Goal: Information Seeking & Learning: Learn about a topic

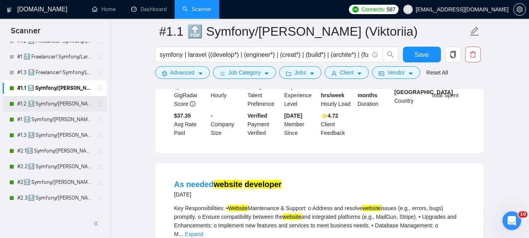
scroll to position [1019, 0]
click at [50, 107] on link "#1.2 🔝 Symfony/[PERSON_NAME] (Viktoriia)" at bounding box center [54, 104] width 74 height 16
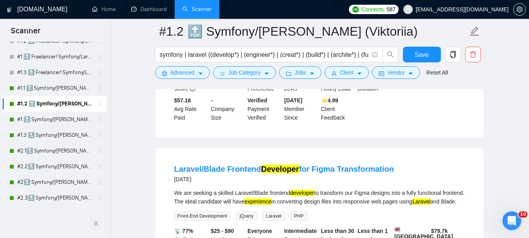
scroll to position [1410, 0]
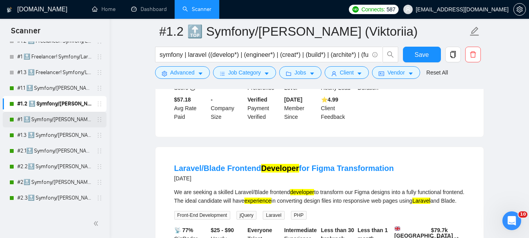
click at [55, 118] on link "#1 🔝 Symfony/[PERSON_NAME] (Viktoriia)" at bounding box center [54, 120] width 74 height 16
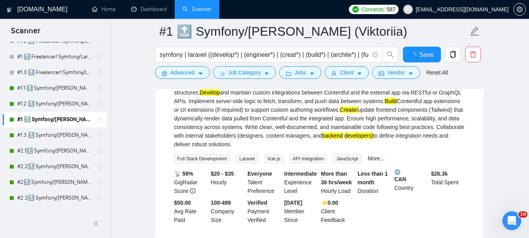
scroll to position [1410, 0]
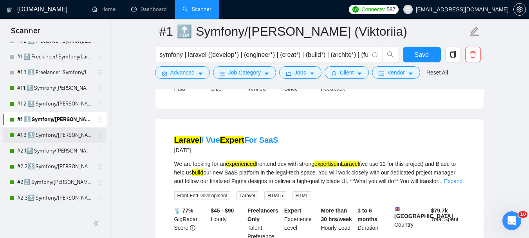
click at [71, 138] on link "#1.3 🔝 Symfony/[PERSON_NAME] (Viktoriia)" at bounding box center [54, 135] width 74 height 16
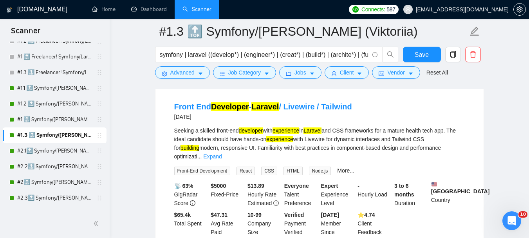
scroll to position [784, 0]
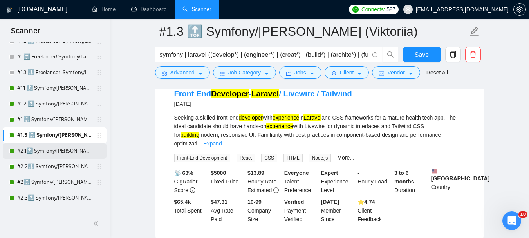
click at [60, 152] on link "#2.1🔝 Symfony/[PERSON_NAME] 28/06 & 01/07 CoverLetter changed+10/07 P.S. added" at bounding box center [54, 151] width 74 height 16
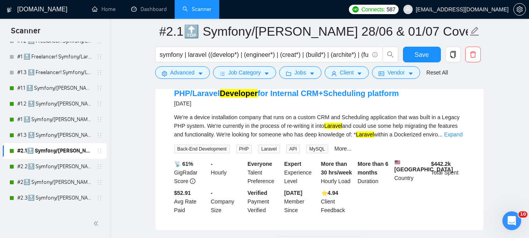
scroll to position [1717, 0]
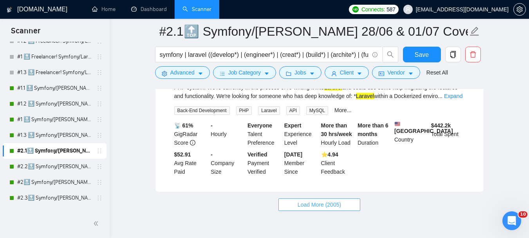
click at [298, 200] on span "Load More (2005)" at bounding box center [319, 204] width 43 height 9
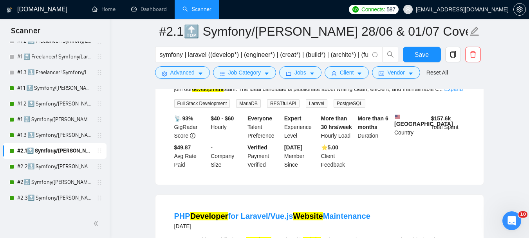
scroll to position [2931, 0]
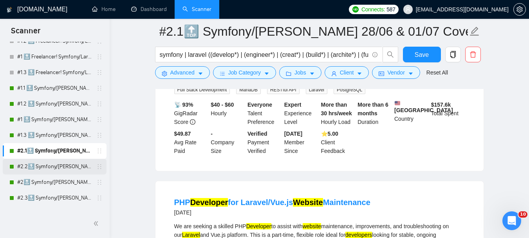
click at [54, 165] on link "#2.2🔝 Symfony/[PERSON_NAME] 28/06 & 01/07 CoverLetter changed+10/07 P.S. added" at bounding box center [54, 167] width 74 height 16
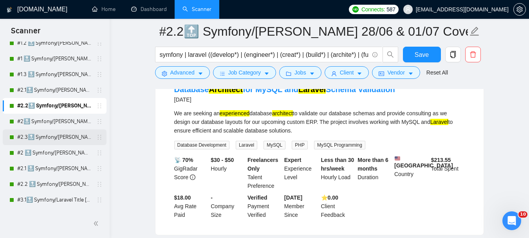
scroll to position [235, 0]
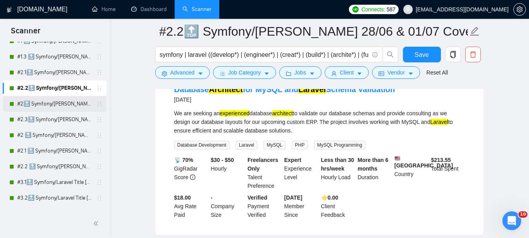
click at [63, 104] on link "#2🔝 Symfony/[PERSON_NAME] 28/06 & 01/07 CoverLetter changed+10/07 P.S. added" at bounding box center [54, 104] width 74 height 16
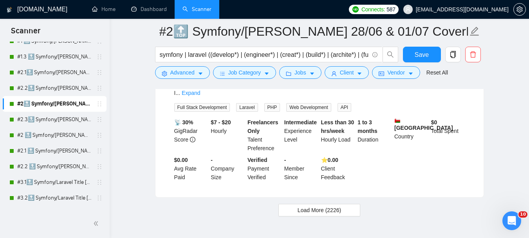
scroll to position [1725, 0]
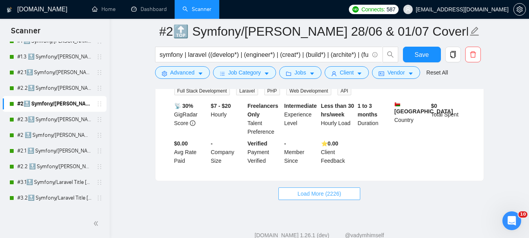
click at [323, 189] on span "Load More (2226)" at bounding box center [319, 193] width 43 height 9
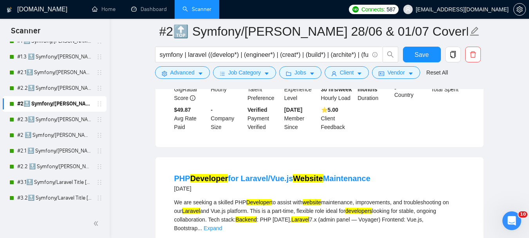
scroll to position [2940, 0]
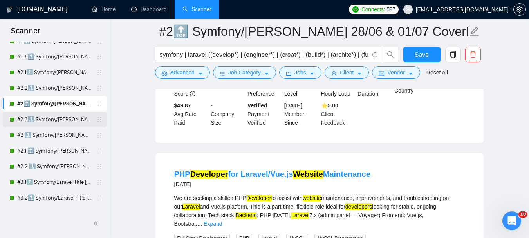
click at [49, 120] on link "#2.3🔝 Symfony/[PERSON_NAME] 28/06 & 01/07 CoverLetter changed+10/07 P.S. added" at bounding box center [54, 120] width 74 height 16
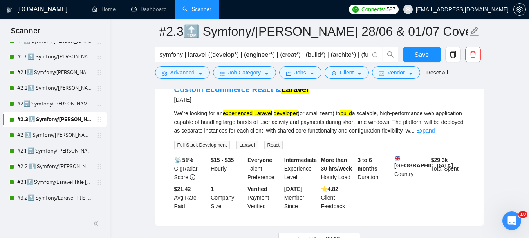
scroll to position [1720, 0]
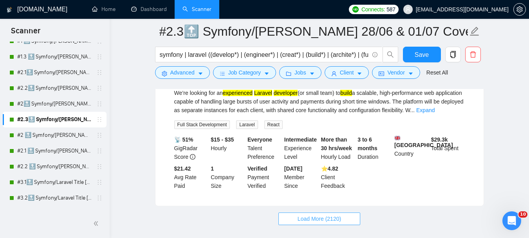
click at [301, 214] on span "Load More (2120)" at bounding box center [319, 218] width 43 height 9
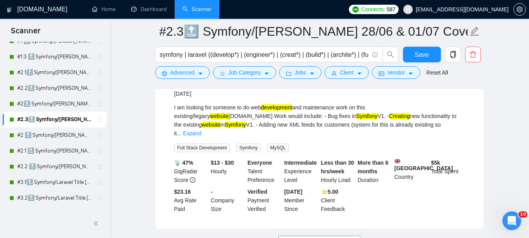
scroll to position [3418, 0]
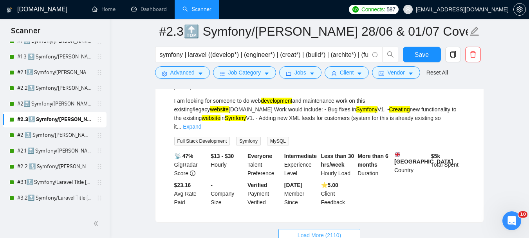
drag, startPoint x: 305, startPoint y: 170, endPoint x: 175, endPoint y: 168, distance: 130.1
click at [305, 231] on span "Load More (2110)" at bounding box center [319, 235] width 43 height 9
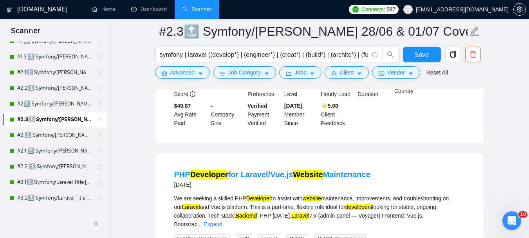
scroll to position [3066, 0]
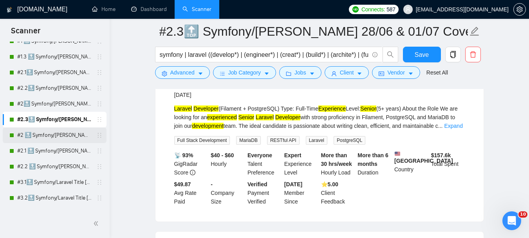
click at [51, 132] on link "#2 🔝 Symfony/[PERSON_NAME] 01/07 / Another categories" at bounding box center [54, 135] width 74 height 16
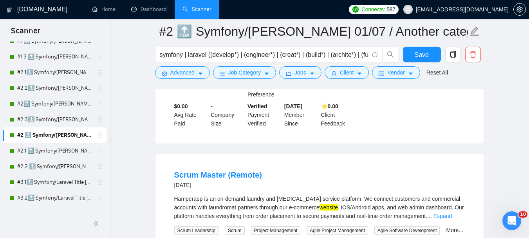
scroll to position [235, 0]
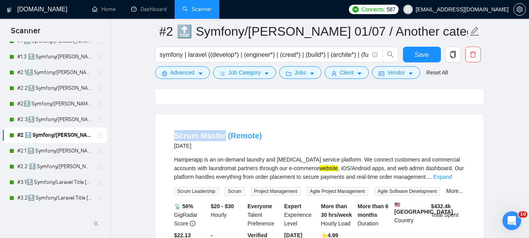
drag, startPoint x: 172, startPoint y: 127, endPoint x: 223, endPoint y: 127, distance: 51.7
click at [223, 126] on li "Scrum Master (Remote) [DATE] Hamperapp is an on-demand laundry and [MEDICAL_DAT…" at bounding box center [319, 193] width 309 height 139
copy link "Scrum Master"
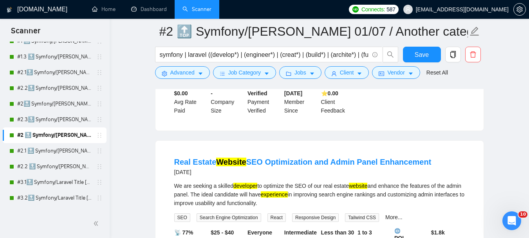
scroll to position [784, 0]
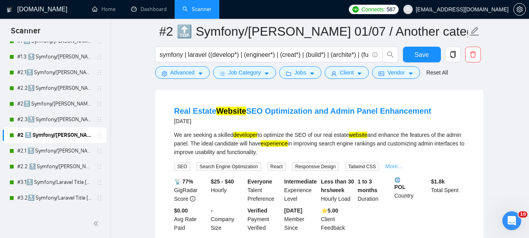
click at [385, 163] on link "More..." at bounding box center [393, 166] width 17 height 6
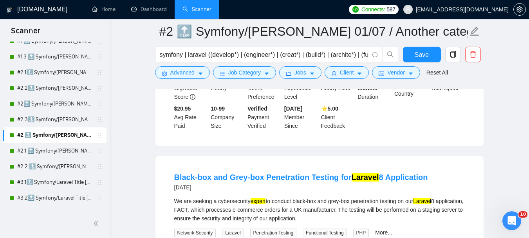
scroll to position [1058, 0]
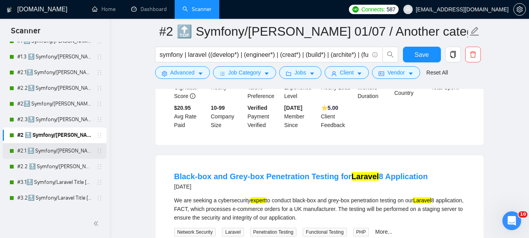
click at [54, 149] on link "#2.1 🔝 Symfony/[PERSON_NAME] 01/07 / Another categories" at bounding box center [54, 151] width 74 height 16
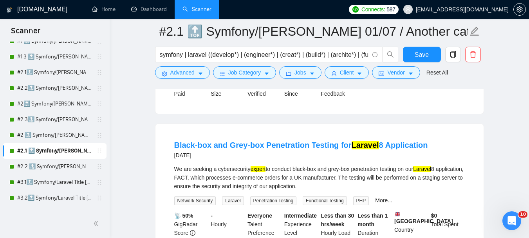
scroll to position [1097, 0]
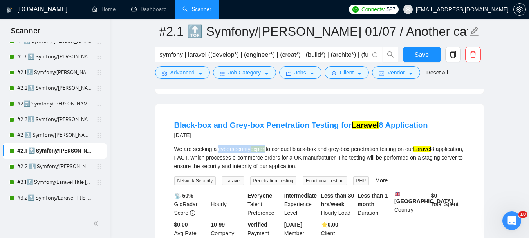
drag, startPoint x: 217, startPoint y: 144, endPoint x: 265, endPoint y: 145, distance: 47.8
click at [265, 145] on div "We are seeking a cybersecurity expert to conduct black-box and grey-box penetra…" at bounding box center [319, 158] width 291 height 26
copy div "cybersecurity expert"
click at [65, 167] on link "#2.2 🔝 Symfony/[PERSON_NAME] 01/07 / Another categories" at bounding box center [54, 167] width 74 height 16
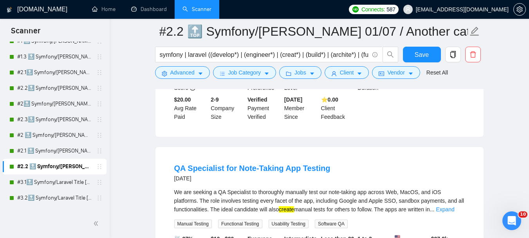
scroll to position [901, 0]
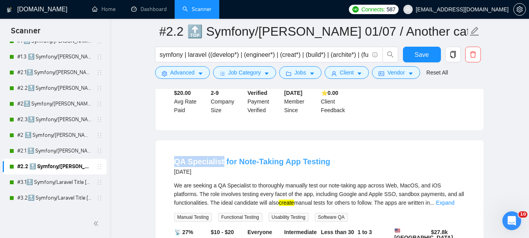
drag, startPoint x: 168, startPoint y: 152, endPoint x: 219, endPoint y: 153, distance: 51.0
click at [219, 153] on li "QA Specialist for Note-Taking App Testing [DATE] We are seeking a QA Specialist…" at bounding box center [319, 219] width 309 height 139
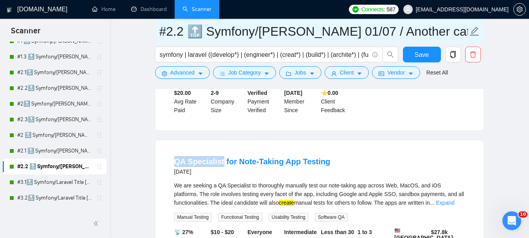
copy link "QA Specialist"
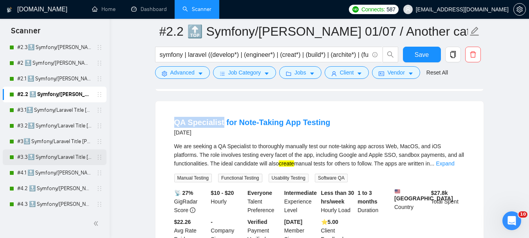
scroll to position [313, 0]
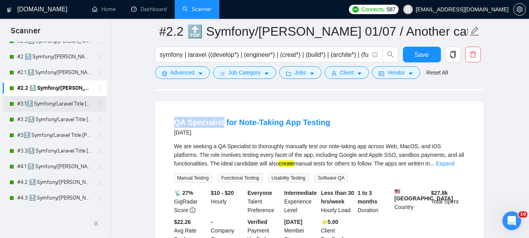
click at [64, 98] on link "#3.1🔝 Symfony/Laravel Title [PERSON_NAME] 15/04 CoverLetter changed" at bounding box center [54, 104] width 74 height 16
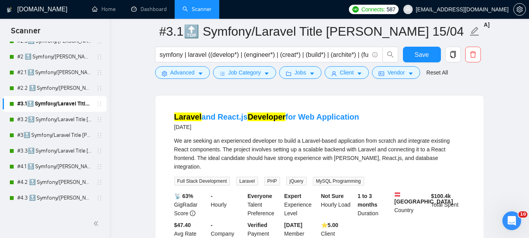
scroll to position [1528, 0]
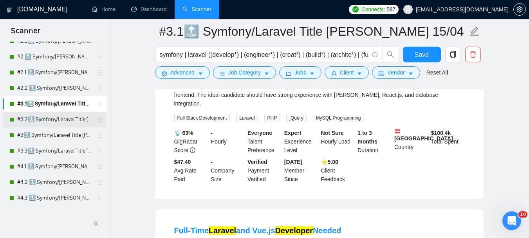
click at [61, 123] on link "#3.2🔝 Symfony/Laravel Title [PERSON_NAME] 15/04 CoverLetter changed" at bounding box center [54, 120] width 74 height 16
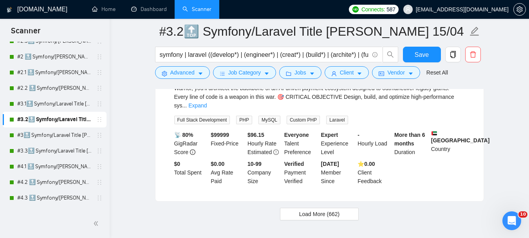
scroll to position [1688, 0]
click at [63, 137] on link "#3🔝 Symfony/Laravel Title [PERSON_NAME] 15/04 CoverLetter changed" at bounding box center [54, 135] width 74 height 16
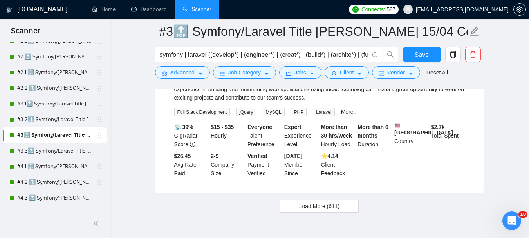
scroll to position [1711, 0]
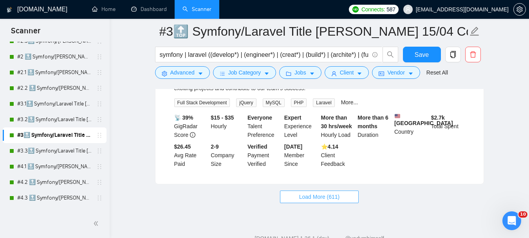
click at [333, 190] on button "Load More (611)" at bounding box center [319, 196] width 79 height 13
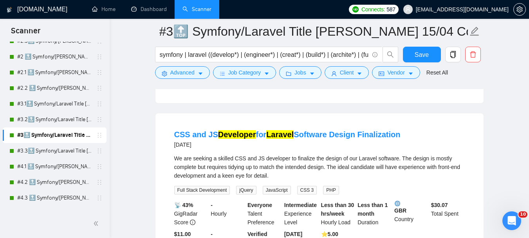
scroll to position [1946, 0]
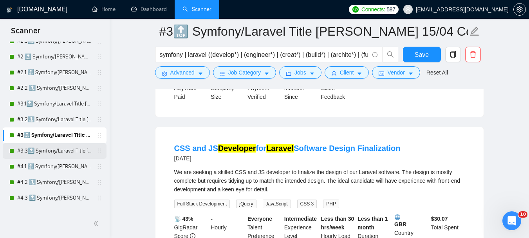
click at [62, 153] on link "#3.3🔝 Symfony/Laravel Title [PERSON_NAME] 15/04 CoverLetter changed" at bounding box center [54, 151] width 74 height 16
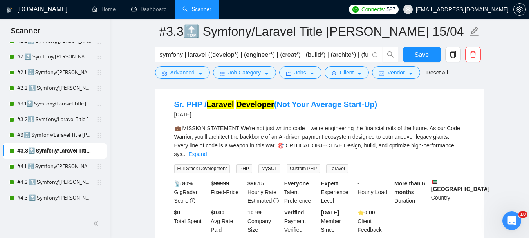
scroll to position [1688, 0]
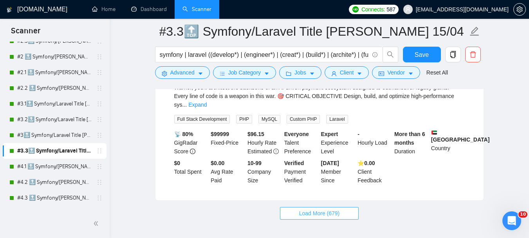
click at [315, 209] on span "Load More (679)" at bounding box center [319, 213] width 41 height 9
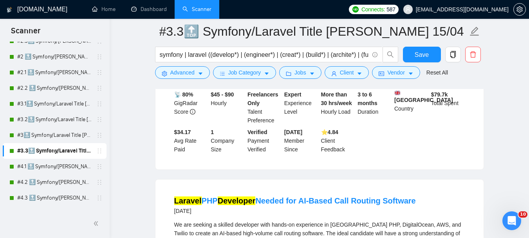
scroll to position [2942, 0]
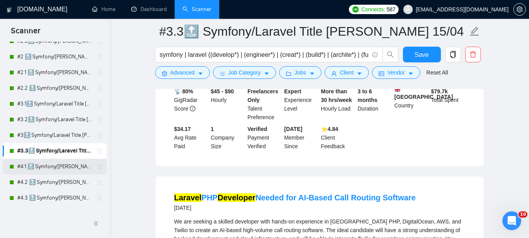
click at [55, 169] on link "#4.1 🔝 Symfony/[PERSON_NAME] / Another categories" at bounding box center [54, 167] width 74 height 16
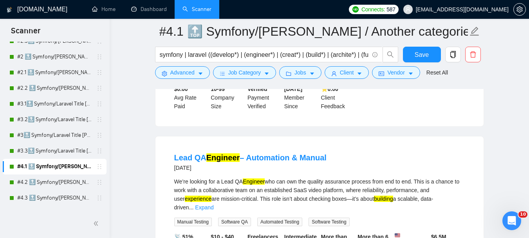
scroll to position [235, 0]
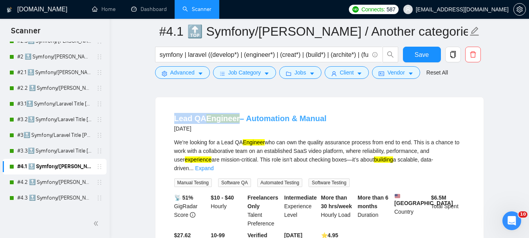
drag, startPoint x: 172, startPoint y: 125, endPoint x: 238, endPoint y: 124, distance: 65.8
click at [238, 124] on li "Lead QA Engineer – Automation & Manual [DATE] We’re looking for a Lead QA Engin…" at bounding box center [319, 185] width 309 height 156
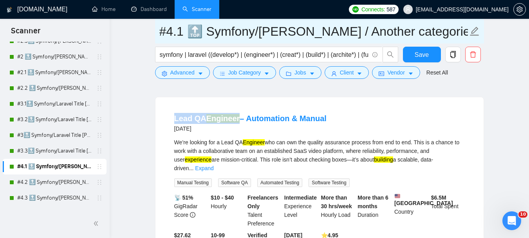
copy link "Lead QA Engineer"
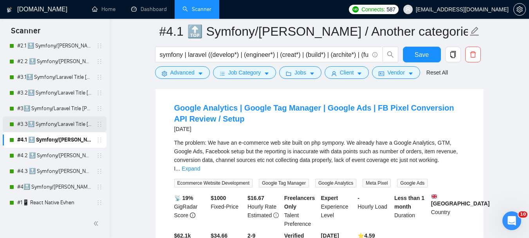
scroll to position [353, 0]
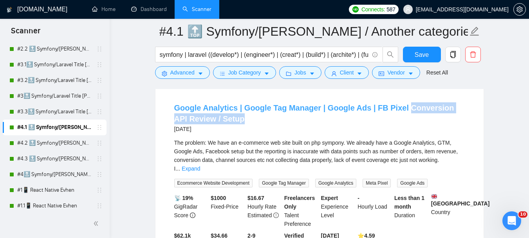
drag, startPoint x: 244, startPoint y: 116, endPoint x: 398, endPoint y: 103, distance: 154.5
click at [398, 103] on h4 "Google Analytics | Google Tag Manager | Google Ads | FB Pixel Conversion API Re…" at bounding box center [319, 113] width 291 height 22
copy link "Conversion API Review / Setup"
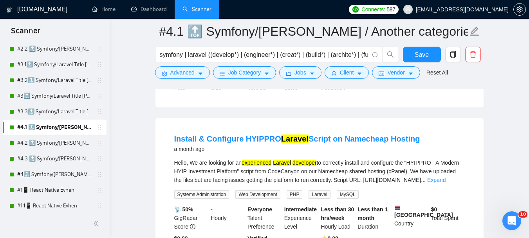
scroll to position [784, 0]
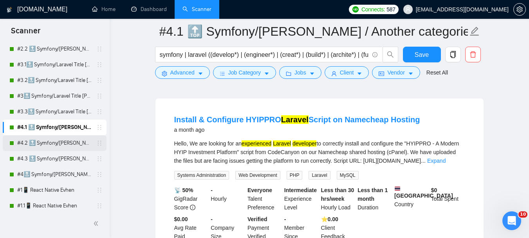
click at [58, 141] on link "#4.2 🔝 Symfony/[PERSON_NAME] / Another categories" at bounding box center [54, 143] width 74 height 16
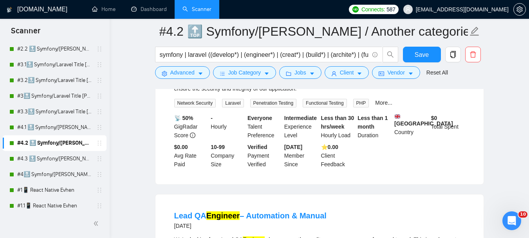
scroll to position [509, 0]
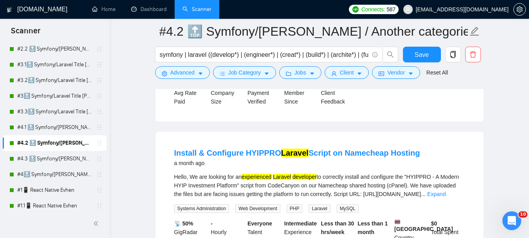
scroll to position [1293, 0]
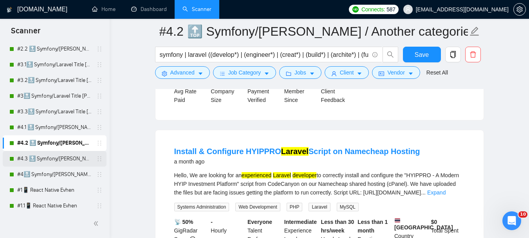
click at [51, 156] on link "#4.3 🔝 Symfony/[PERSON_NAME] / Another categories" at bounding box center [54, 159] width 74 height 16
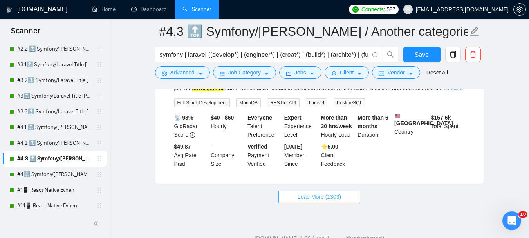
scroll to position [1708, 0]
click at [300, 192] on span "Load More (1303)" at bounding box center [319, 196] width 43 height 9
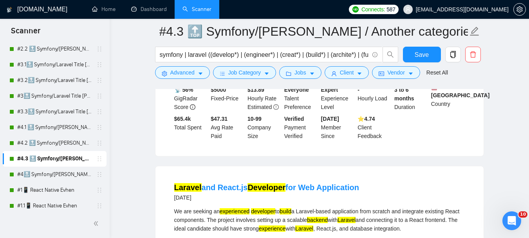
scroll to position [3118, 0]
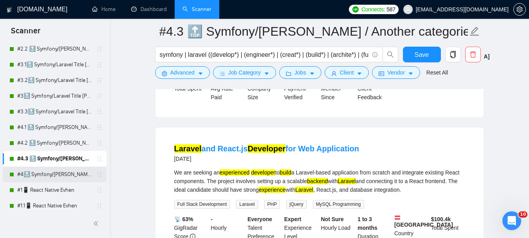
click at [72, 172] on link "#4🔝 Symfony/[PERSON_NAME] / Another categories" at bounding box center [54, 174] width 74 height 16
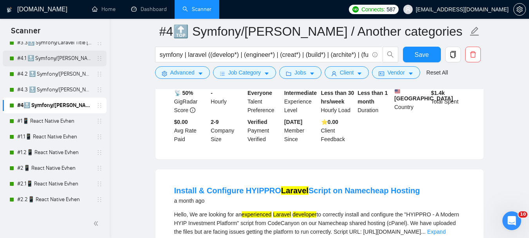
scroll to position [431, 0]
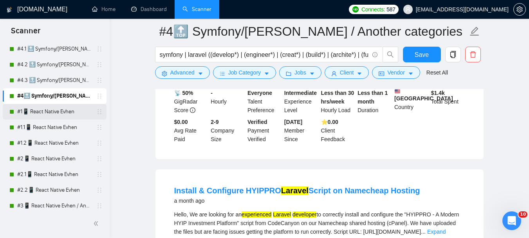
click at [51, 113] on link "#1📱 React Native Evhen" at bounding box center [54, 112] width 74 height 16
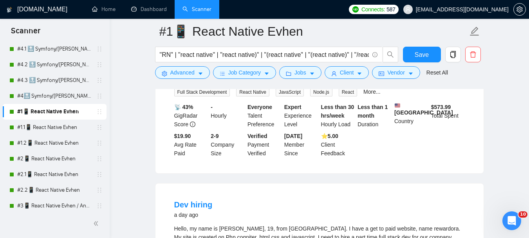
scroll to position [1254, 0]
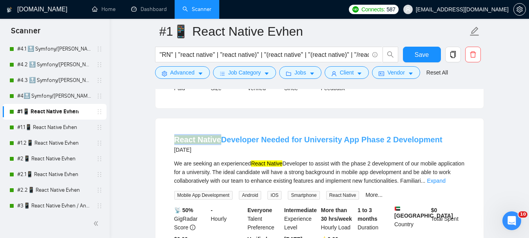
drag, startPoint x: 169, startPoint y: 123, endPoint x: 219, endPoint y: 121, distance: 50.2
click at [219, 128] on li "React Native Developer Needed for University App Phase 2 Development [DATE] We …" at bounding box center [319, 197] width 309 height 139
click at [161, 118] on div "React Native Developer Needed for University App Phase 2 Development [DATE] We …" at bounding box center [320, 197] width 328 height 158
drag, startPoint x: 165, startPoint y: 112, endPoint x: 220, endPoint y: 125, distance: 56.3
click at [220, 128] on li "React Native Developer Needed for University App Phase 2 Development [DATE] We …" at bounding box center [319, 197] width 309 height 139
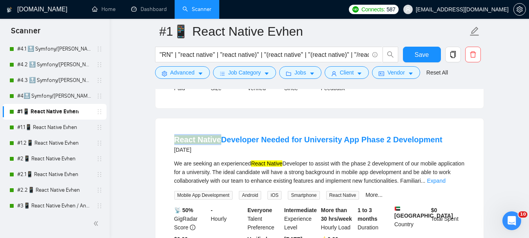
click at [163, 118] on div "React Native Developer Needed for University App Phase 2 Development [DATE] We …" at bounding box center [320, 197] width 328 height 158
drag, startPoint x: 168, startPoint y: 119, endPoint x: 217, endPoint y: 121, distance: 49.0
click at [217, 128] on li "React Native Developer Needed for University App Phase 2 Development [DATE] We …" at bounding box center [319, 197] width 309 height 139
click at [159, 120] on div "React Native Developer Needed for University App Phase 2 Development [DATE] We …" at bounding box center [320, 197] width 328 height 158
click at [186, 118] on div "React Native Developer Needed for University App Phase 2 Development [DATE] We …" at bounding box center [320, 197] width 328 height 158
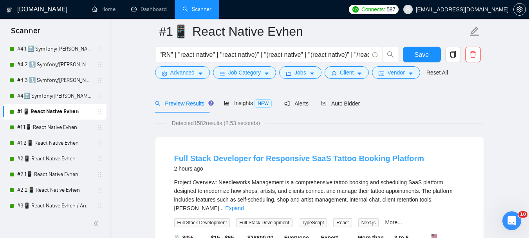
scroll to position [39, 0]
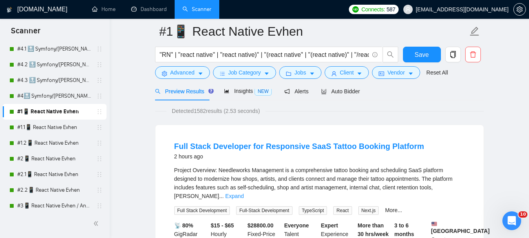
click at [259, 177] on span "Project Overview: Needleworks Management is a comprehensive tattoo booking and …" at bounding box center [313, 183] width 279 height 32
click at [244, 193] on link "Expand" at bounding box center [234, 196] width 18 height 6
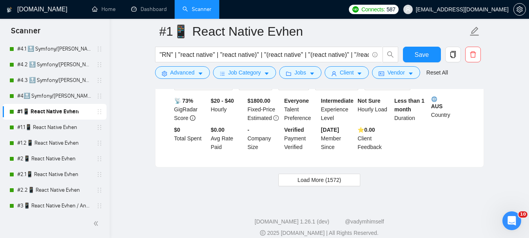
scroll to position [1717, 0]
drag, startPoint x: 317, startPoint y: 174, endPoint x: 175, endPoint y: 177, distance: 141.5
click at [316, 175] on span "Load More (1572)" at bounding box center [319, 179] width 43 height 9
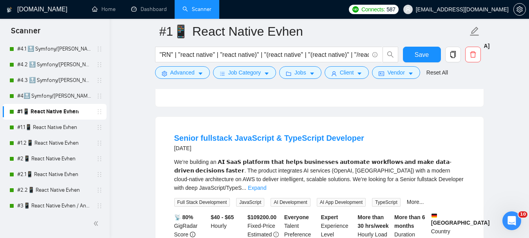
scroll to position [2500, 0]
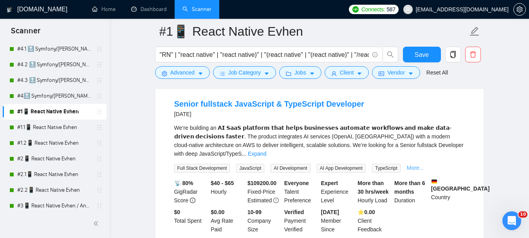
click at [409, 165] on link "More..." at bounding box center [415, 168] width 17 height 6
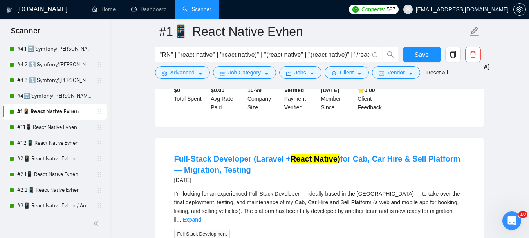
scroll to position [2657, 0]
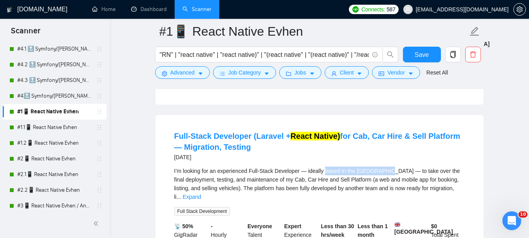
drag, startPoint x: 324, startPoint y: 145, endPoint x: 382, endPoint y: 143, distance: 57.2
click at [382, 166] on div "I’m looking for an experienced Full-Stack Developer — ideally based in the [GEO…" at bounding box center [319, 183] width 291 height 34
copy div "based in the [GEOGRAPHIC_DATA]"
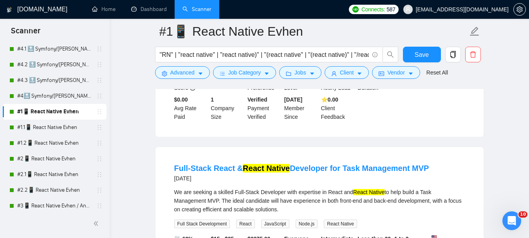
scroll to position [2814, 0]
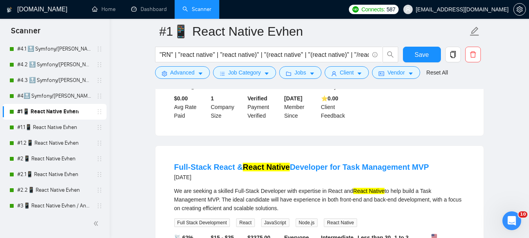
click at [166, 155] on li "Full-Stack React & React Native Developer for Task Management MVP [DATE] We are…" at bounding box center [319, 224] width 309 height 139
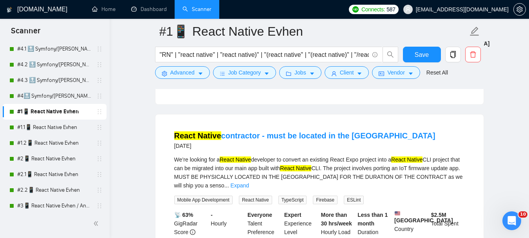
scroll to position [3010, 0]
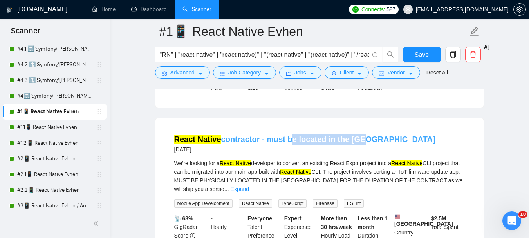
drag, startPoint x: 363, startPoint y: 112, endPoint x: 287, endPoint y: 118, distance: 75.8
click at [287, 134] on div "React Native contractor - must be located in the US [DATE]" at bounding box center [319, 144] width 291 height 20
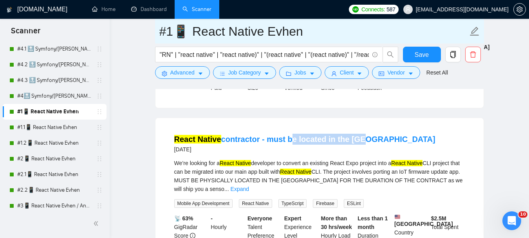
copy link "be located in the [GEOGRAPHIC_DATA]"
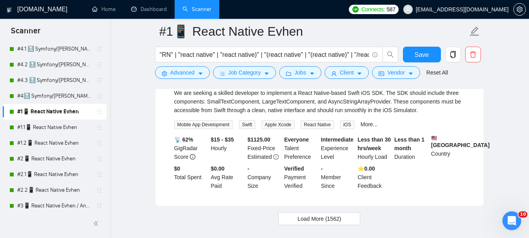
scroll to position [3449, 0]
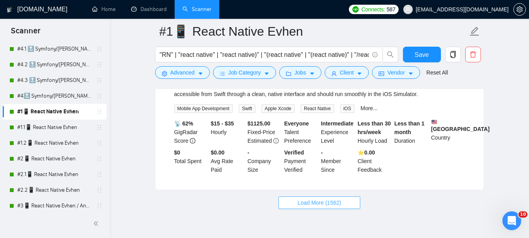
click at [295, 196] on button "Load More (1562)" at bounding box center [320, 202] width 82 height 13
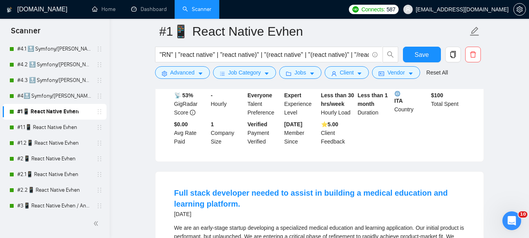
scroll to position [4389, 0]
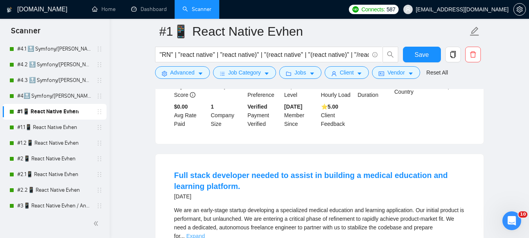
click at [205, 233] on link "Expand" at bounding box center [195, 236] width 18 height 6
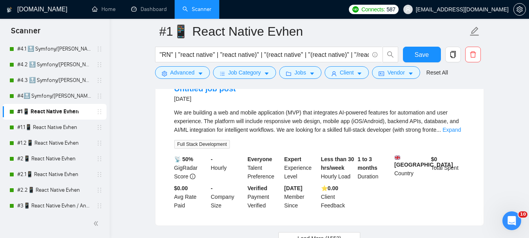
scroll to position [5256, 0]
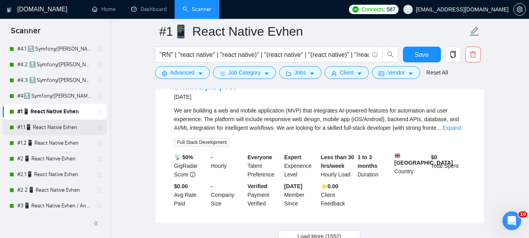
click at [63, 128] on link "#1.1📱 React Native Evhen" at bounding box center [54, 127] width 74 height 16
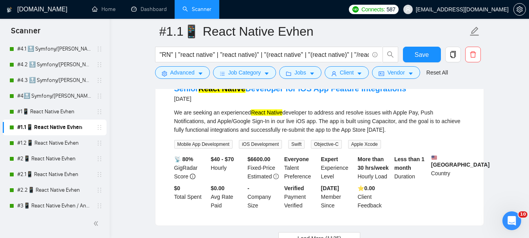
scroll to position [1710, 0]
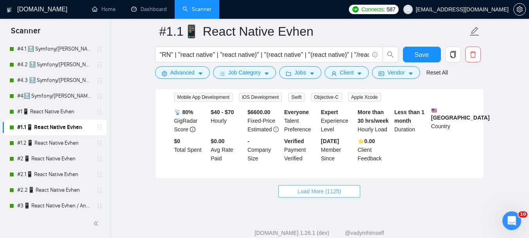
click at [324, 187] on span "Load More (1125)" at bounding box center [319, 191] width 43 height 9
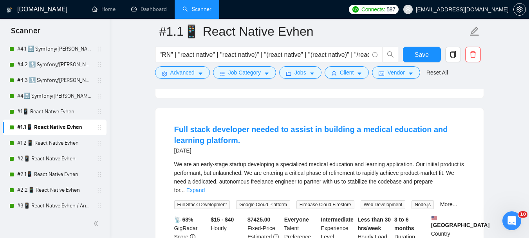
scroll to position [3406, 0]
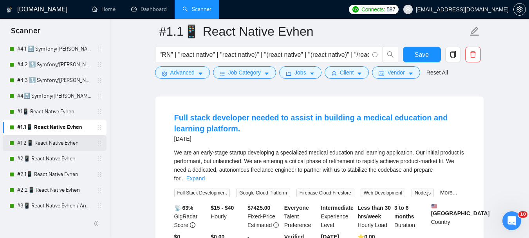
click at [51, 146] on link "#1.2📱 React Native Evhen" at bounding box center [54, 143] width 74 height 16
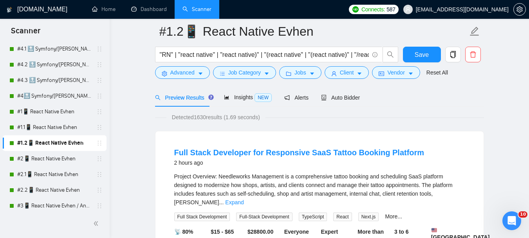
scroll to position [78, 0]
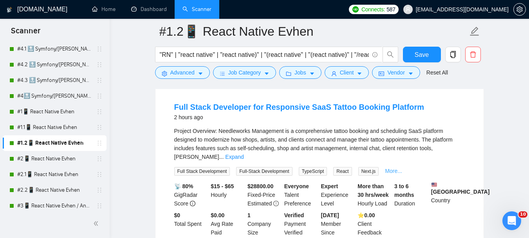
click at [396, 168] on link "More..." at bounding box center [393, 171] width 17 height 6
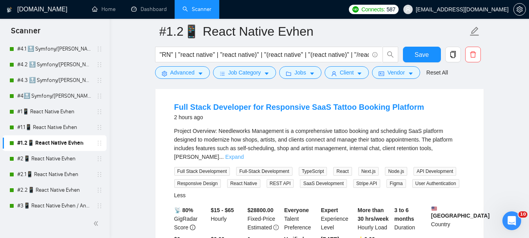
click at [244, 154] on link "Expand" at bounding box center [234, 157] width 18 height 6
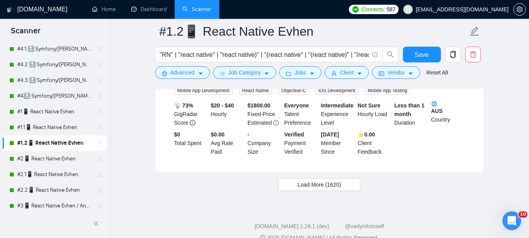
scroll to position [1740, 0]
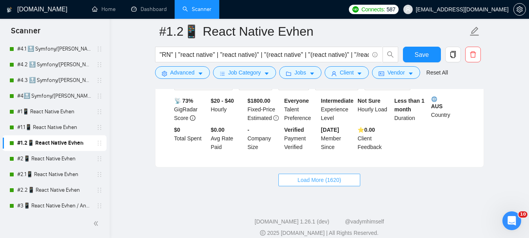
click at [299, 176] on span "Load More (1620)" at bounding box center [319, 180] width 43 height 9
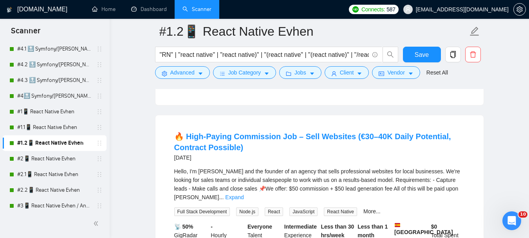
scroll to position [3212, 0]
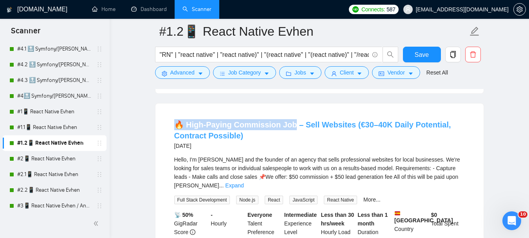
drag, startPoint x: 163, startPoint y: 98, endPoint x: 289, endPoint y: 100, distance: 125.8
click at [289, 103] on div "🔥 High-Paying Commission Job – Sell Websites (€30–40K Daily Potential, Contract…" at bounding box center [320, 191] width 328 height 177
copy link "🔥 High-Paying Commission Job"
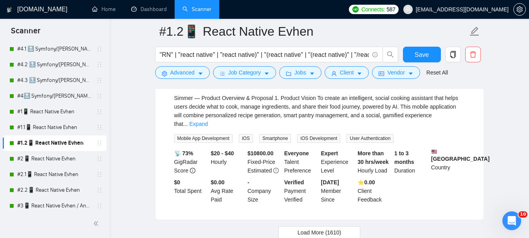
scroll to position [3466, 0]
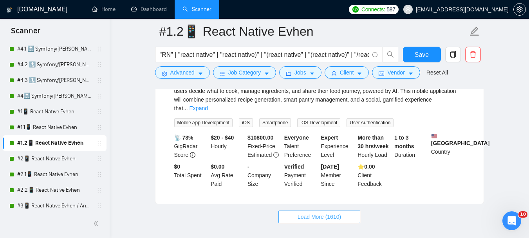
click at [299, 212] on span "Load More (1610)" at bounding box center [319, 216] width 43 height 9
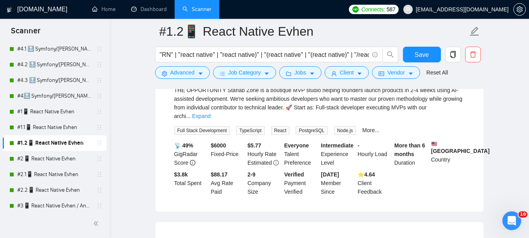
scroll to position [5073, 0]
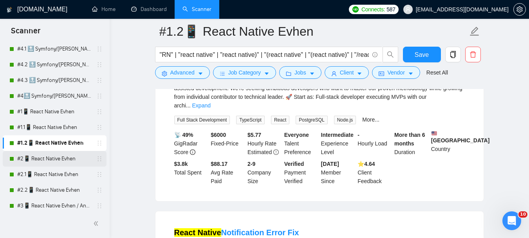
click at [63, 158] on link "#2📱 React Native Evhen" at bounding box center [54, 159] width 74 height 16
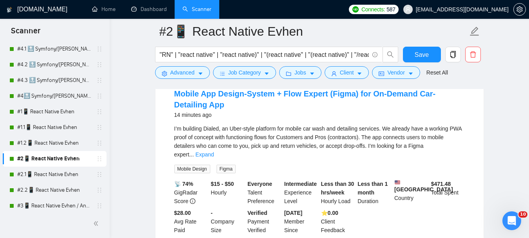
scroll to position [104, 0]
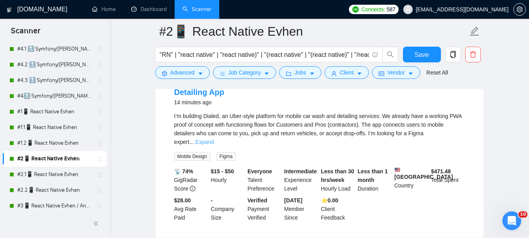
click at [214, 139] on link "Expand" at bounding box center [204, 142] width 18 height 6
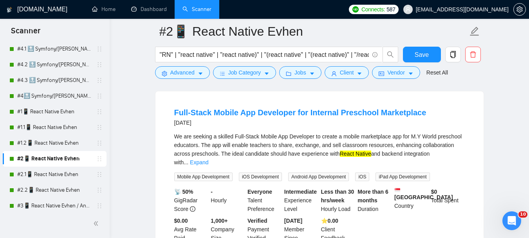
scroll to position [1879, 0]
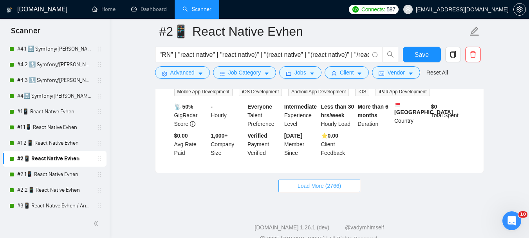
click at [310, 181] on span "Load More (2766)" at bounding box center [319, 185] width 43 height 9
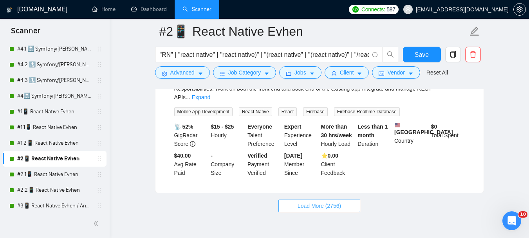
scroll to position [3563, 0]
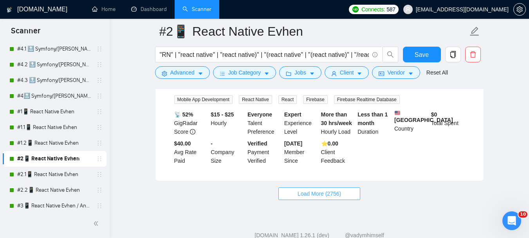
click at [287, 187] on button "Load More (2756)" at bounding box center [320, 193] width 82 height 13
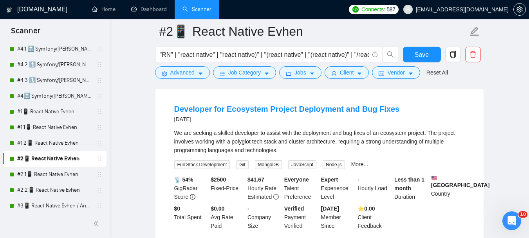
scroll to position [5267, 0]
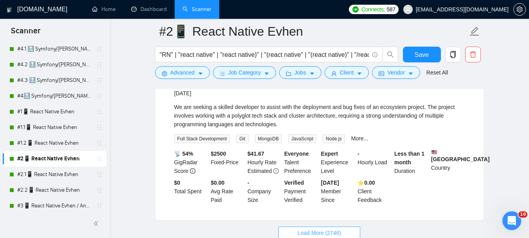
click at [291, 226] on button "Load More (2746)" at bounding box center [320, 232] width 82 height 13
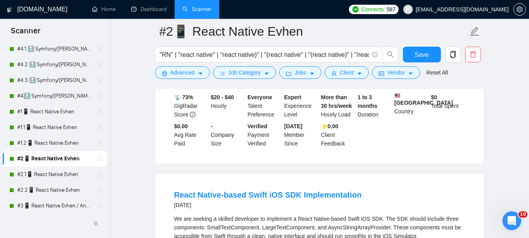
scroll to position [5659, 0]
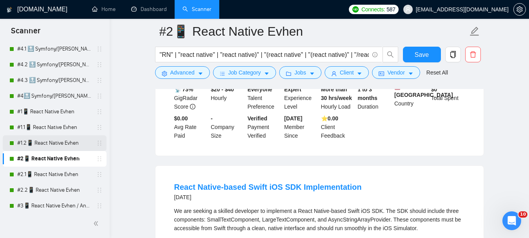
drag, startPoint x: 62, startPoint y: 173, endPoint x: 69, endPoint y: 148, distance: 25.3
click at [62, 173] on link "#2.1📱 React Native Evhen" at bounding box center [54, 174] width 74 height 16
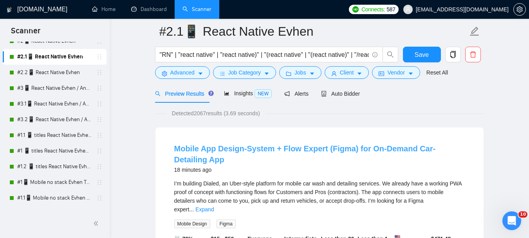
scroll to position [48, 0]
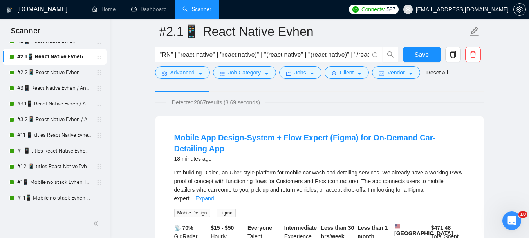
click at [262, 182] on div "I’m building Dialed, an Uber-style platform for mobile car wash and detailing s…" at bounding box center [319, 185] width 291 height 34
click at [214, 195] on link "Expand" at bounding box center [204, 198] width 18 height 6
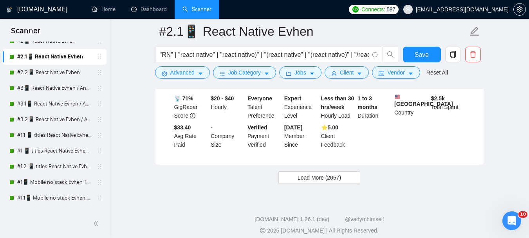
scroll to position [1856, 0]
click at [315, 173] on span "Load More (2057)" at bounding box center [319, 177] width 43 height 9
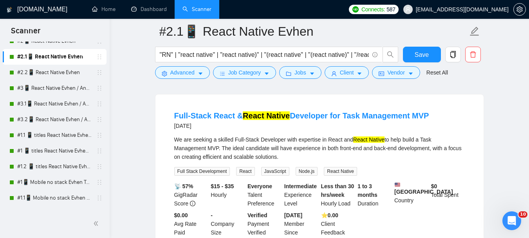
scroll to position [3541, 0]
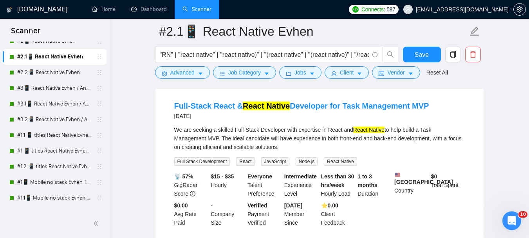
drag, startPoint x: 297, startPoint y: 202, endPoint x: 424, endPoint y: 237, distance: 131.8
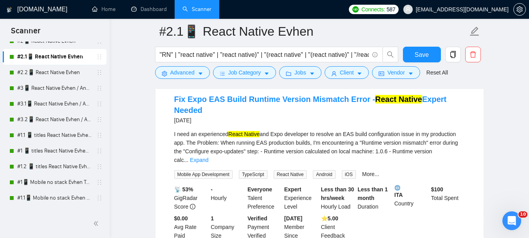
scroll to position [4794, 0]
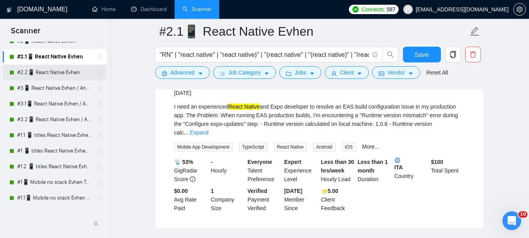
click at [48, 73] on link "#2.2📱 React Native Evhen" at bounding box center [54, 73] width 74 height 16
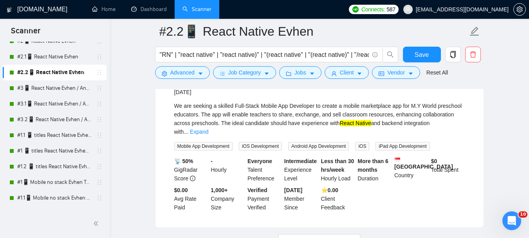
scroll to position [1750, 0]
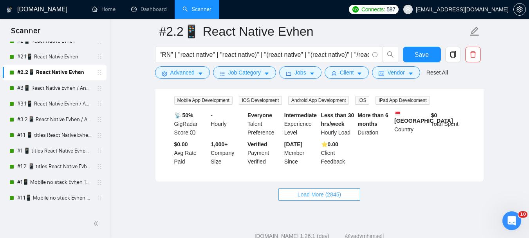
click at [317, 190] on span "Load More (2845)" at bounding box center [319, 194] width 43 height 9
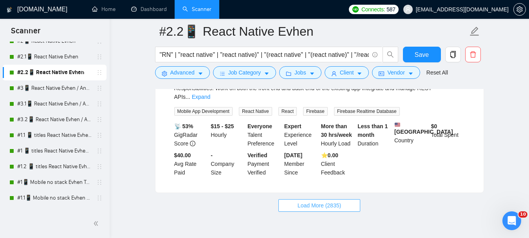
scroll to position [3433, 0]
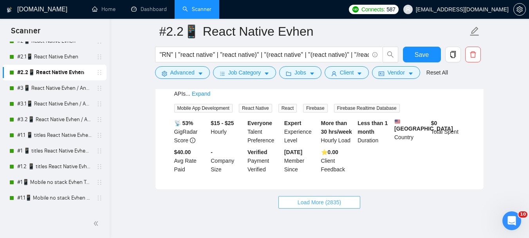
click at [320, 198] on span "Load More (2835)" at bounding box center [319, 202] width 43 height 9
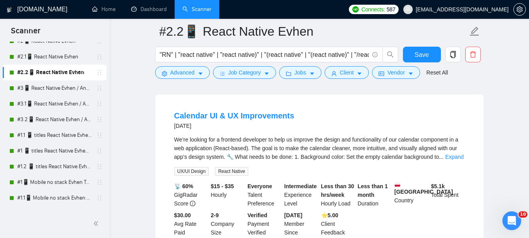
scroll to position [5149, 0]
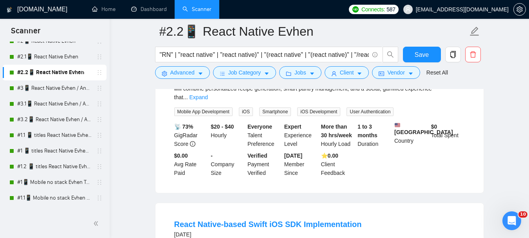
scroll to position [5697, 0]
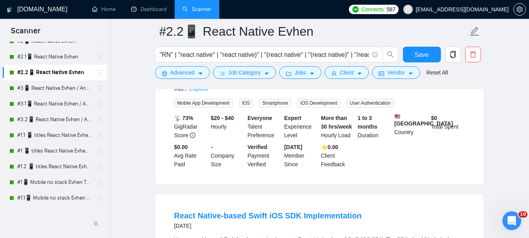
click at [41, 90] on link "#3📱 React Native Evhen / Another categories" at bounding box center [54, 88] width 74 height 16
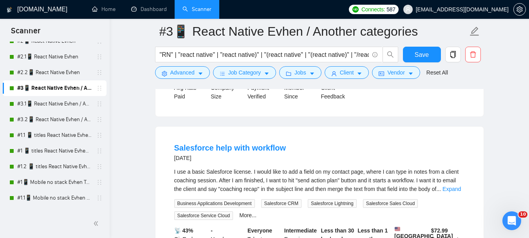
scroll to position [235, 0]
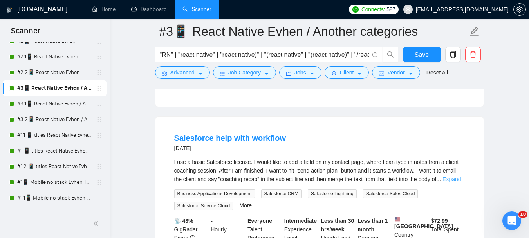
click at [460, 176] on link "Expand" at bounding box center [452, 179] width 18 height 6
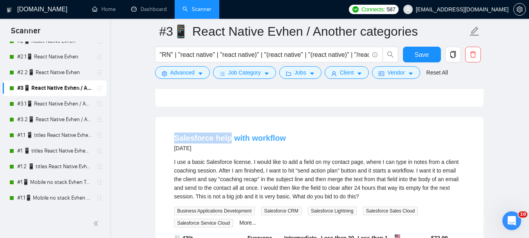
drag, startPoint x: 176, startPoint y: 129, endPoint x: 227, endPoint y: 128, distance: 50.9
click at [227, 128] on li "Salesforce help with workflow [DATE] I use a basic Salesforce license. I would …" at bounding box center [319, 210] width 309 height 168
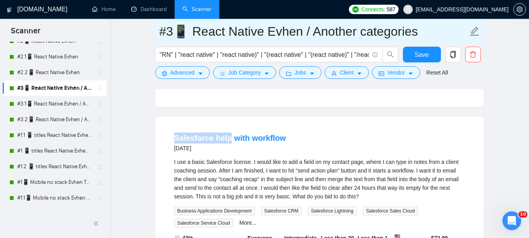
copy link "Salesforce help"
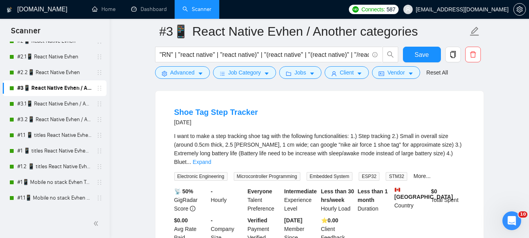
scroll to position [1332, 0]
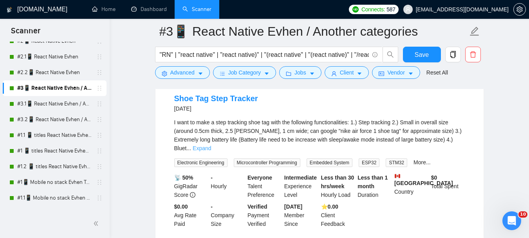
click at [211, 145] on link "Expand" at bounding box center [202, 148] width 18 height 6
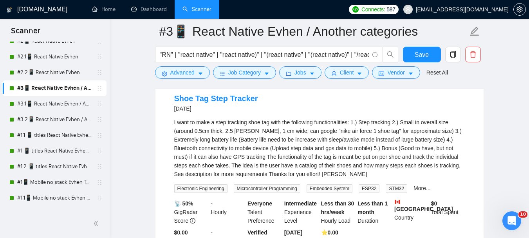
click at [419, 185] on link "More..." at bounding box center [422, 188] width 17 height 6
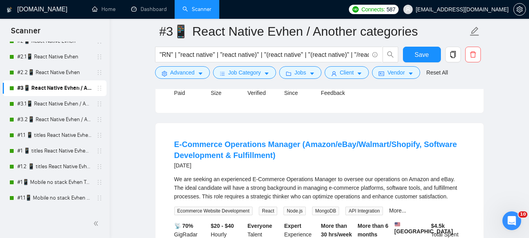
scroll to position [1528, 0]
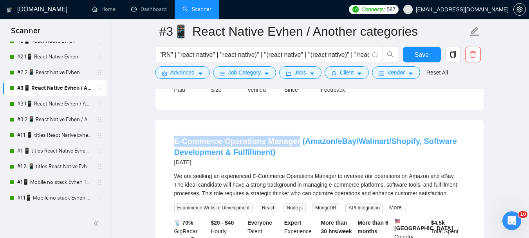
drag, startPoint x: 172, startPoint y: 118, endPoint x: 295, endPoint y: 125, distance: 123.3
click at [295, 129] on li "E-Commerce Operations Manager (Amazon/eBay/Walmart/Shopify, Software Developmen…" at bounding box center [319, 204] width 309 height 150
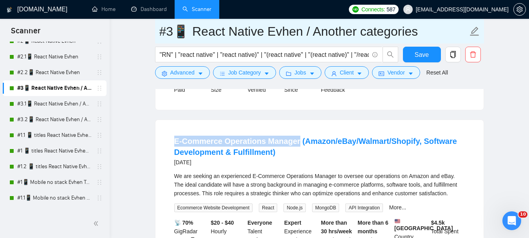
copy link "E-Commerce Operations Manager"
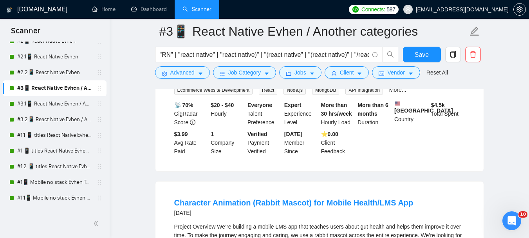
scroll to position [1685, 0]
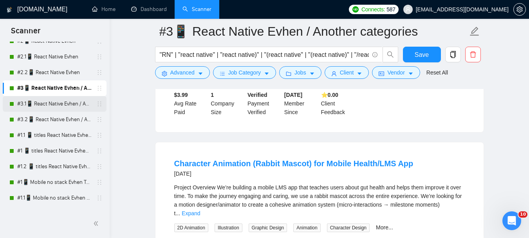
click at [56, 108] on link "#3.1📱 React Native Evhen / Another categories" at bounding box center [54, 104] width 74 height 16
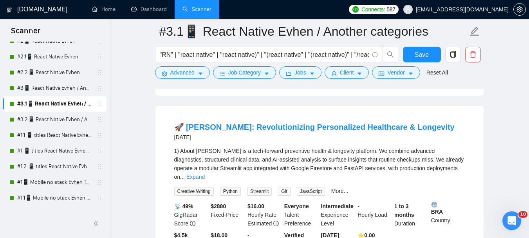
scroll to position [784, 0]
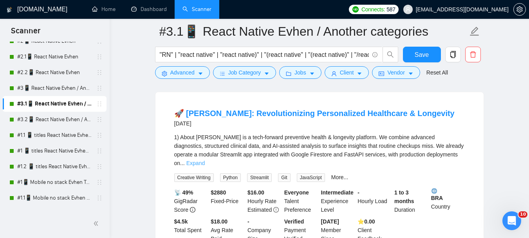
click at [205, 160] on link "Expand" at bounding box center [195, 163] width 18 height 6
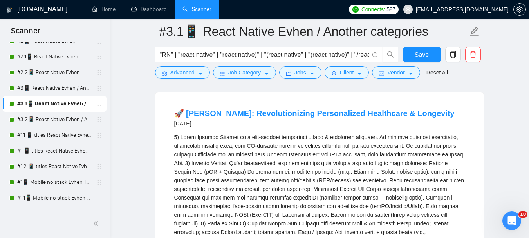
scroll to position [823, 0]
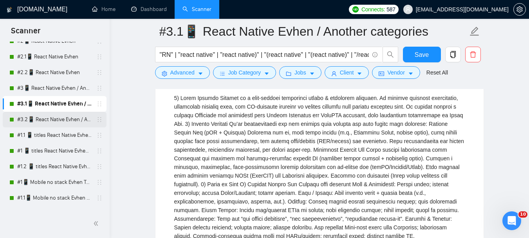
click at [64, 119] on link "#3.2📱 React Native Evhen / Another categories" at bounding box center [54, 120] width 74 height 16
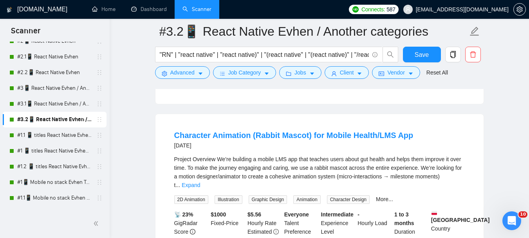
scroll to position [1645, 0]
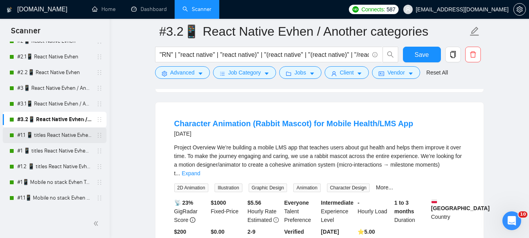
click at [66, 133] on link "#1.1 📱 titles React Native Evhen (Tam)" at bounding box center [54, 135] width 74 height 16
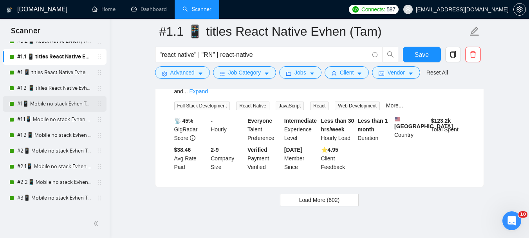
scroll to position [1714, 0]
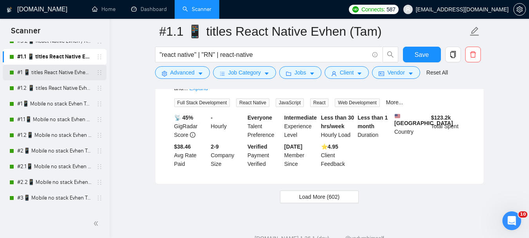
click at [50, 74] on link "#1 📱 titles React Native Evhen (Tam)" at bounding box center [54, 73] width 74 height 16
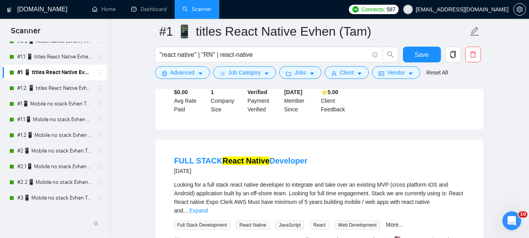
scroll to position [1606, 0]
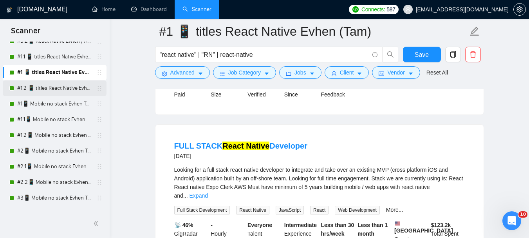
click at [44, 88] on link "#1.2 📱 titles React Native Evhen (Tam)" at bounding box center [54, 88] width 74 height 16
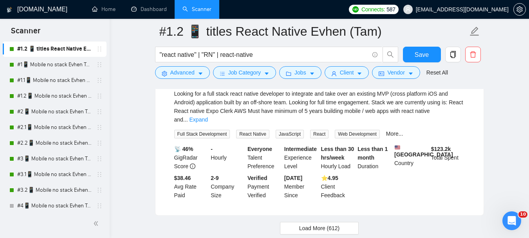
scroll to position [1714, 0]
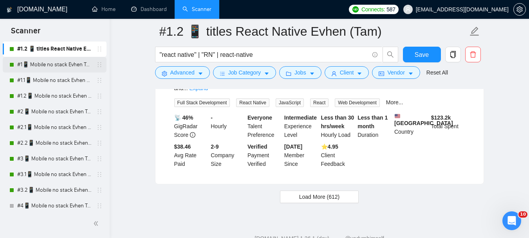
click at [52, 65] on link "#1📱 Mobile no stack Evhen Tam (-iOS)" at bounding box center [54, 65] width 74 height 16
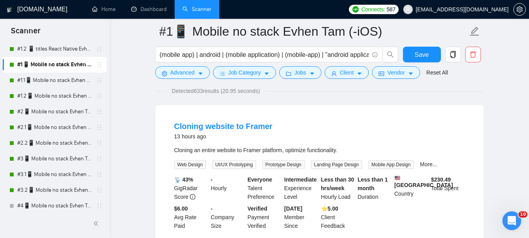
scroll to position [78, 0]
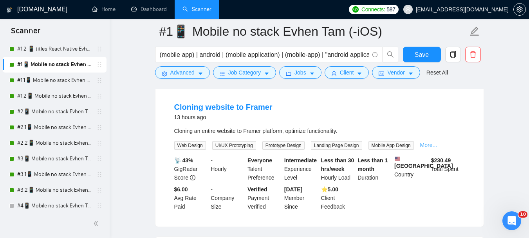
click at [426, 142] on link "More..." at bounding box center [428, 145] width 17 height 6
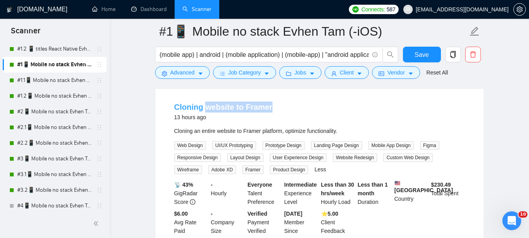
drag, startPoint x: 271, startPoint y: 110, endPoint x: 205, endPoint y: 108, distance: 66.2
click at [205, 108] on div "Cloning website to Framer 13 hours ago" at bounding box center [319, 111] width 291 height 20
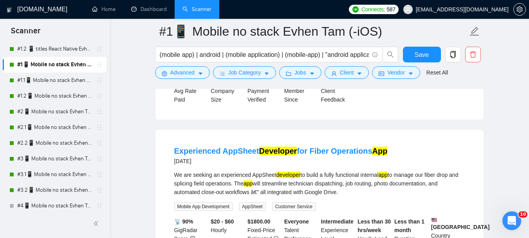
scroll to position [235, 0]
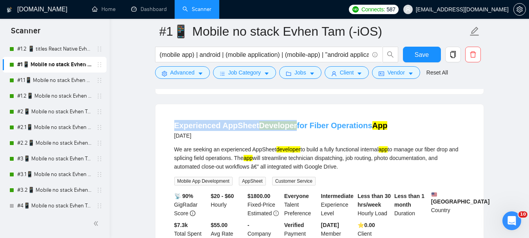
drag, startPoint x: 172, startPoint y: 123, endPoint x: 292, endPoint y: 118, distance: 120.4
click at [292, 118] on li "Experienced AppSheet Developer for Fiber Operations App [DATE] We are seeking a…" at bounding box center [319, 183] width 309 height 139
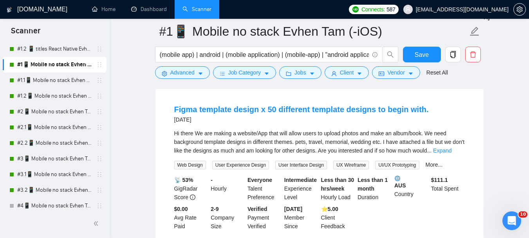
scroll to position [431, 0]
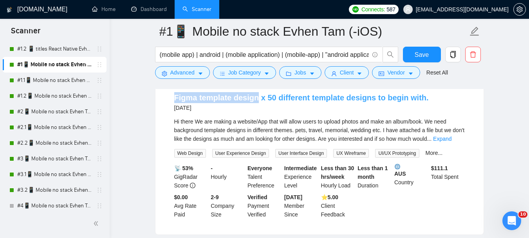
drag, startPoint x: 179, startPoint y: 101, endPoint x: 256, endPoint y: 105, distance: 76.9
click at [254, 103] on li "Figma template design x 50 different template designs to begin with. [DATE] Hi …" at bounding box center [319, 155] width 309 height 139
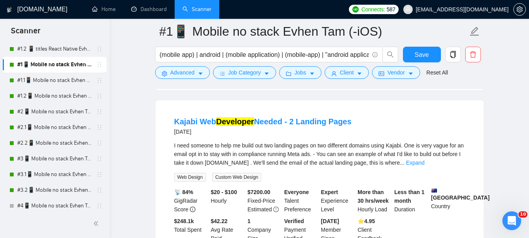
scroll to position [588, 0]
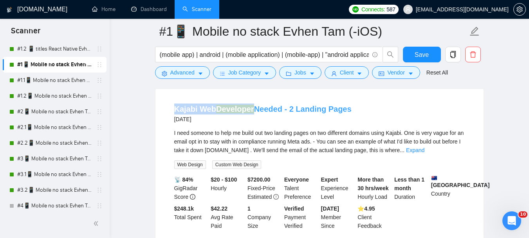
drag, startPoint x: 169, startPoint y: 113, endPoint x: 252, endPoint y: 112, distance: 83.1
click at [252, 112] on li "Kajabi Web Developer Needed - 2 Landing Pages [DATE] I need someone to help me …" at bounding box center [319, 166] width 309 height 139
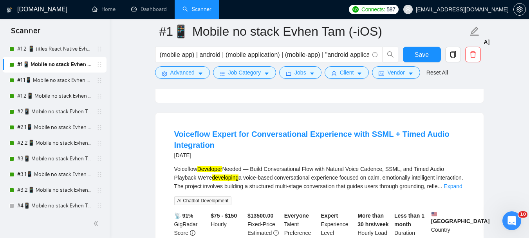
scroll to position [744, 0]
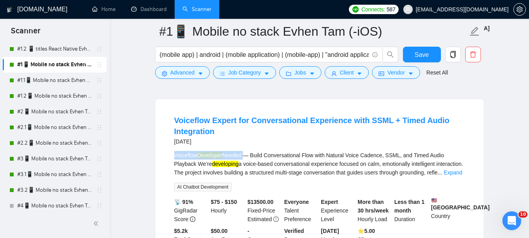
drag, startPoint x: 173, startPoint y: 157, endPoint x: 244, endPoint y: 154, distance: 70.6
click at [244, 154] on li "Voiceflow Expert for Conversational Experience with SSML + Timed Audio Integrat…" at bounding box center [319, 184] width 309 height 150
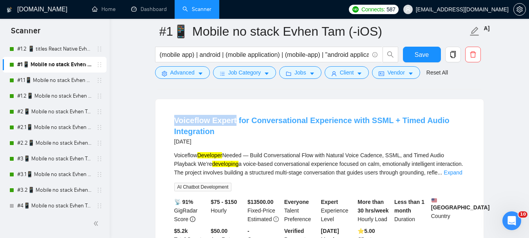
drag, startPoint x: 171, startPoint y: 123, endPoint x: 233, endPoint y: 125, distance: 62.3
click at [233, 125] on li "Voiceflow Expert for Conversational Experience with SSML + Timed Audio Integrat…" at bounding box center [319, 184] width 309 height 150
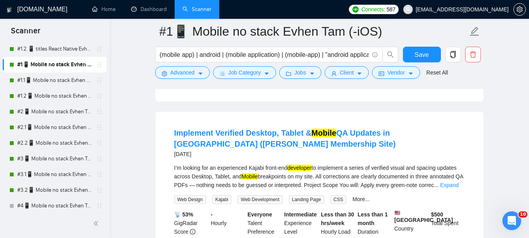
scroll to position [1097, 0]
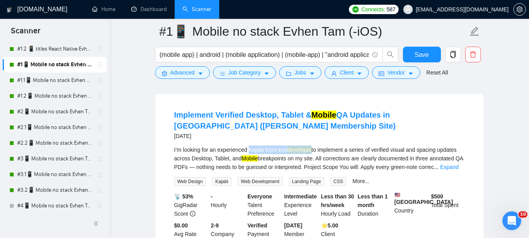
drag, startPoint x: 250, startPoint y: 161, endPoint x: 314, endPoint y: 161, distance: 64.2
click at [314, 161] on div "I’m looking for an experienced Kajabi front-end developer to implement a series…" at bounding box center [319, 158] width 291 height 26
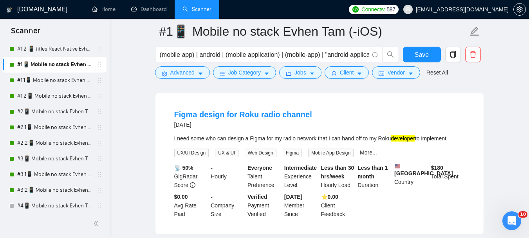
scroll to position [1450, 0]
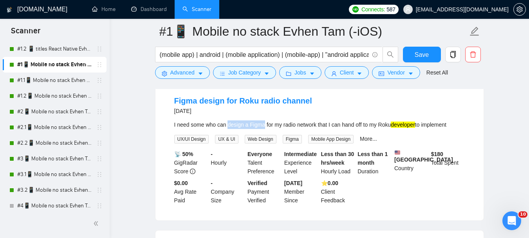
drag, startPoint x: 228, startPoint y: 142, endPoint x: 264, endPoint y: 142, distance: 36.0
click at [264, 129] on div "I need some who can design a Figma for my radio network that I can hand off to …" at bounding box center [319, 124] width 291 height 9
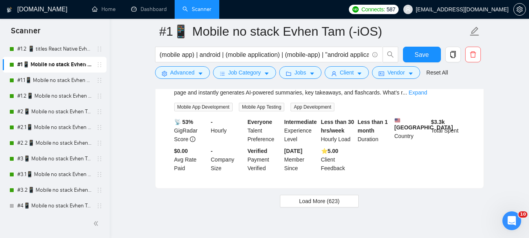
scroll to position [1696, 0]
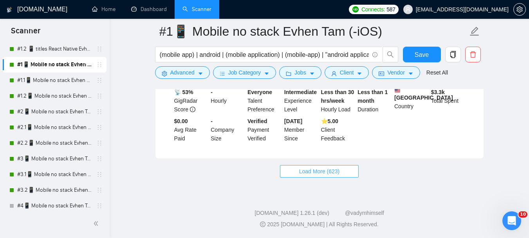
click at [316, 174] on span "Load More (623)" at bounding box center [319, 171] width 41 height 9
click at [52, 75] on link "#1.1📱 Mobile no stack Evhen Tam (-iOS)" at bounding box center [54, 80] width 74 height 16
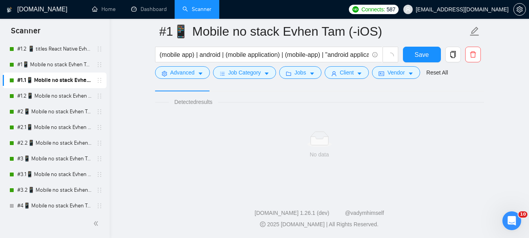
scroll to position [513, 0]
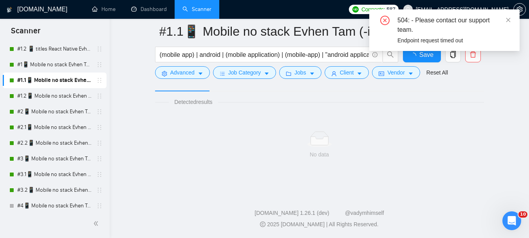
scroll to position [48, 0]
click at [508, 22] on icon "close" at bounding box center [508, 19] width 5 height 5
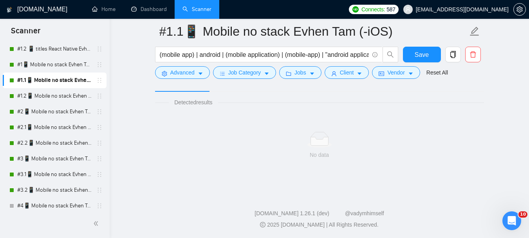
click at [60, 78] on link "#1.1📱 Mobile no stack Evhen Tam (-iOS)" at bounding box center [54, 80] width 74 height 16
click at [57, 68] on link "#1📱 Mobile no stack Evhen Tam (-iOS)" at bounding box center [54, 65] width 74 height 16
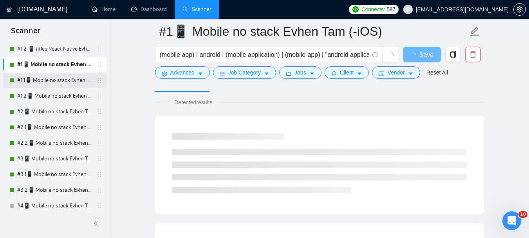
click at [54, 83] on link "#1.1📱 Mobile no stack Evhen Tam (-iOS)" at bounding box center [54, 80] width 74 height 16
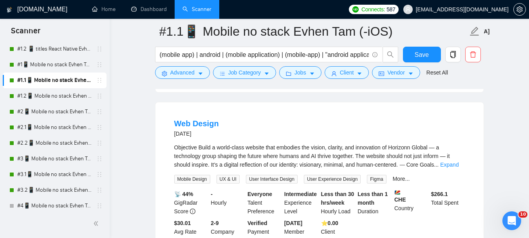
scroll to position [244, 0]
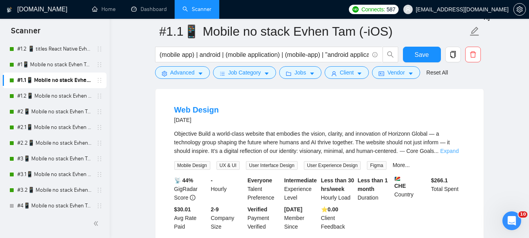
click at [455, 149] on link "Expand" at bounding box center [449, 151] width 18 height 6
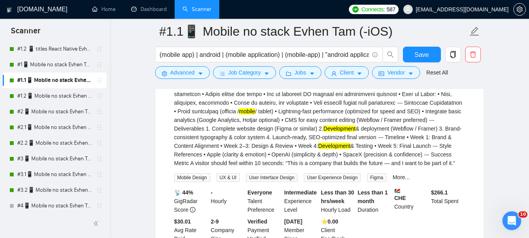
scroll to position [361, 0]
click at [402, 174] on link "More..." at bounding box center [401, 177] width 17 height 6
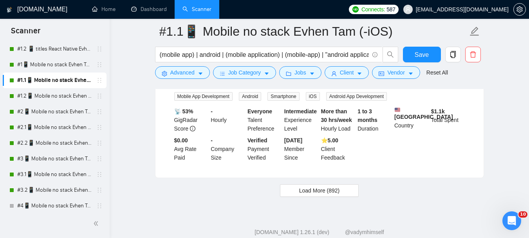
scroll to position [1866, 0]
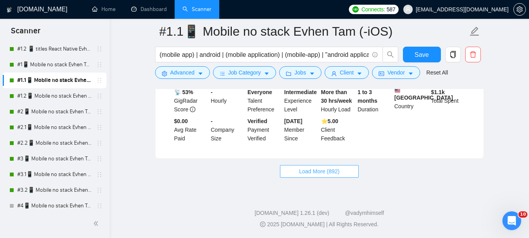
click at [295, 171] on button "Load More (892)" at bounding box center [319, 171] width 79 height 13
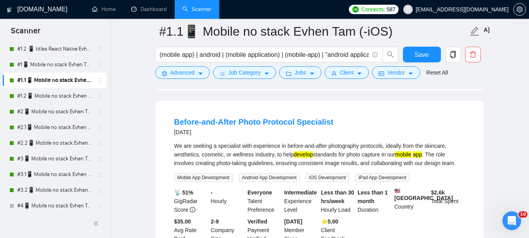
scroll to position [2101, 0]
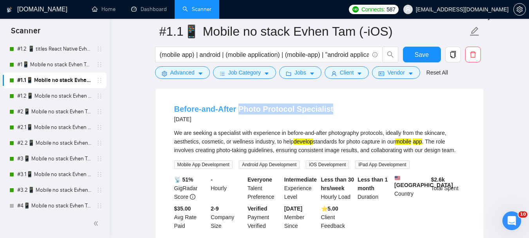
drag, startPoint x: 335, startPoint y: 115, endPoint x: 238, endPoint y: 118, distance: 97.2
click at [238, 118] on div "Before-and-After Photo Protocol Specialist [DATE]" at bounding box center [319, 113] width 291 height 20
click at [352, 114] on div "Before-and-After Photo Protocol Specialist [DATE]" at bounding box center [319, 113] width 291 height 20
drag, startPoint x: 333, startPoint y: 109, endPoint x: 262, endPoint y: 114, distance: 71.4
click at [262, 114] on div "Before-and-After Photo Protocol Specialist [DATE]" at bounding box center [319, 113] width 291 height 20
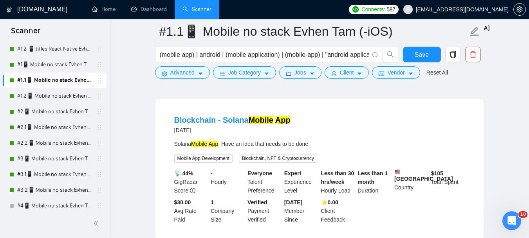
scroll to position [3119, 0]
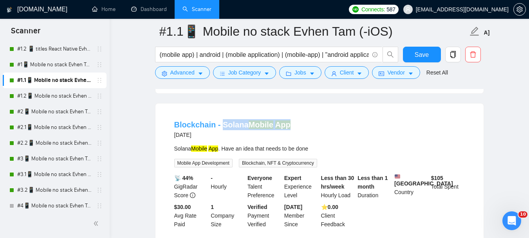
drag, startPoint x: 292, startPoint y: 122, endPoint x: 221, endPoint y: 125, distance: 70.6
click at [221, 125] on div "Blockchain - Solana Mobile App [DATE]" at bounding box center [319, 129] width 291 height 20
click at [47, 96] on link "#1.2📱 Mobile no stack Evhen Tam (-iOS)" at bounding box center [54, 96] width 74 height 16
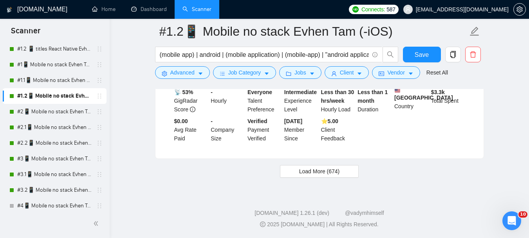
scroll to position [1673, 0]
click at [48, 94] on link "#1.2📱 Mobile no stack Evhen Tam (-iOS)" at bounding box center [54, 96] width 74 height 16
click at [324, 170] on span "Load More (674)" at bounding box center [319, 171] width 41 height 9
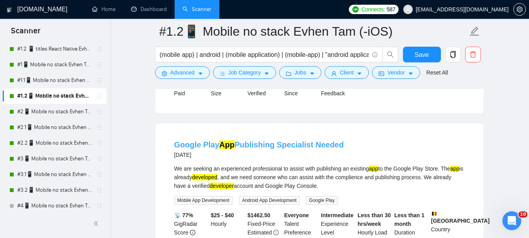
scroll to position [1712, 0]
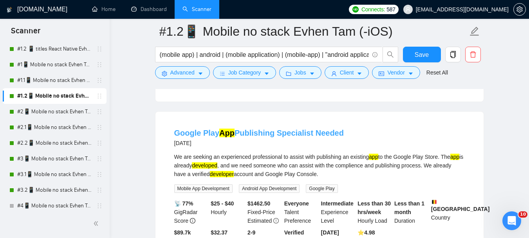
drag, startPoint x: 344, startPoint y: 148, endPoint x: 219, endPoint y: 147, distance: 124.6
click at [219, 147] on div "Google Play App Publishing Specialist Needed [DATE]" at bounding box center [319, 137] width 291 height 20
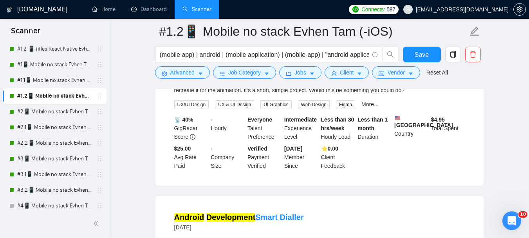
scroll to position [2104, 0]
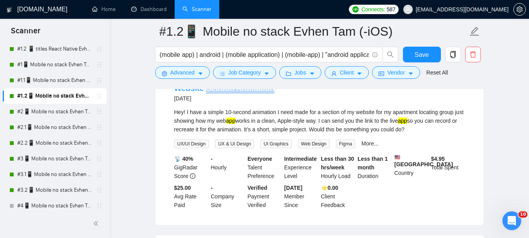
drag, startPoint x: 271, startPoint y: 111, endPoint x: 206, endPoint y: 114, distance: 65.1
click at [206, 103] on div "Website Section Animation [DATE]" at bounding box center [319, 93] width 291 height 20
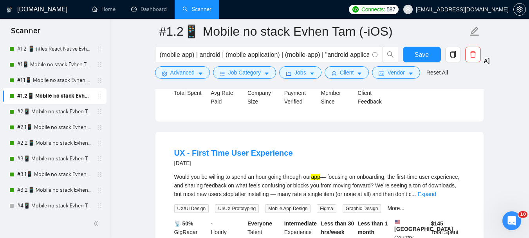
scroll to position [2574, 0]
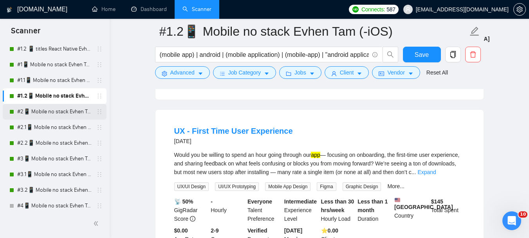
click at [70, 110] on link "#2📱 Mobile no stack Evhen Tam (-iOS)" at bounding box center [54, 112] width 74 height 16
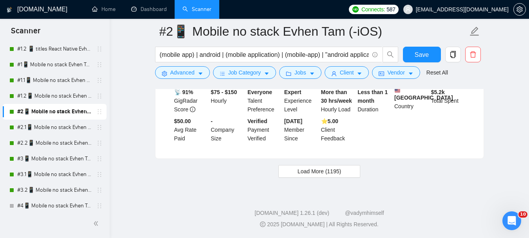
scroll to position [1704, 0]
click at [304, 168] on span "Load More (1195)" at bounding box center [319, 171] width 43 height 9
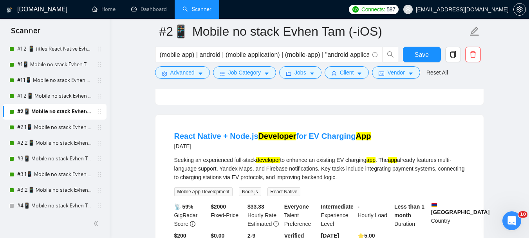
scroll to position [2723, 0]
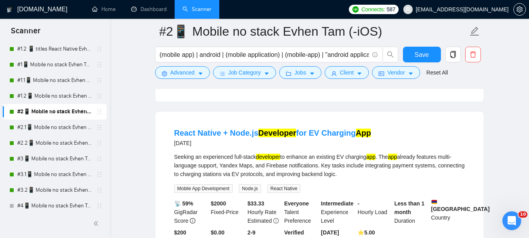
drag, startPoint x: 81, startPoint y: 125, endPoint x: 123, endPoint y: 166, distance: 58.2
click at [81, 126] on link "#2.1📱 Mobile no stack Evhen Tam (-iOS)" at bounding box center [54, 127] width 74 height 16
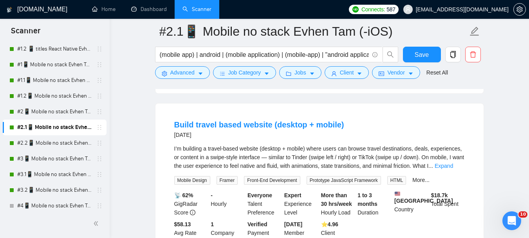
scroll to position [1721, 0]
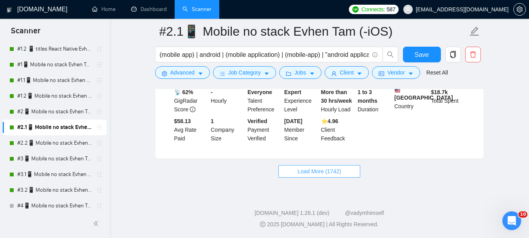
click at [316, 170] on span "Load More (1742)" at bounding box center [319, 171] width 43 height 9
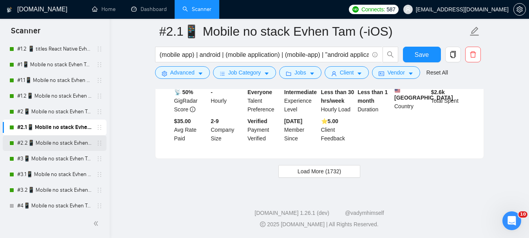
click at [58, 143] on link "#2.2📱 Mobile no stack Evhen Tam (-iOS)" at bounding box center [54, 143] width 74 height 16
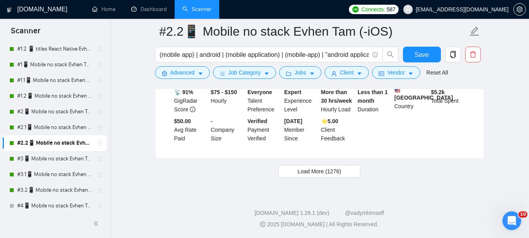
scroll to position [1704, 0]
drag, startPoint x: 302, startPoint y: 171, endPoint x: 240, endPoint y: 178, distance: 63.1
click at [302, 171] on span "Load More (1276)" at bounding box center [319, 171] width 43 height 9
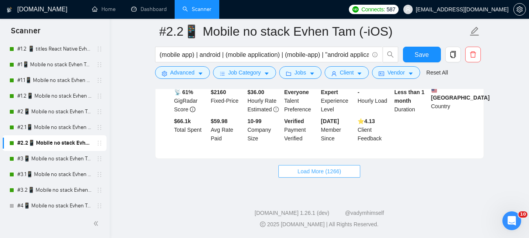
scroll to position [3345, 0]
click at [73, 157] on link "#3📱 Mobile no stack Evhen Tam (-iOS)" at bounding box center [54, 159] width 74 height 16
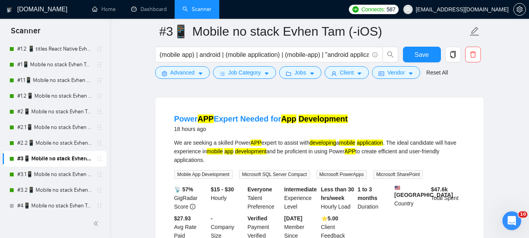
scroll to position [901, 0]
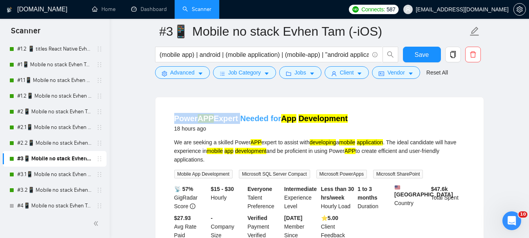
drag, startPoint x: 174, startPoint y: 123, endPoint x: 237, endPoint y: 118, distance: 64.1
click at [237, 118] on li "Power APP Expert Needed for App Development 18 hours ago We are seeking a skill…" at bounding box center [319, 176] width 309 height 139
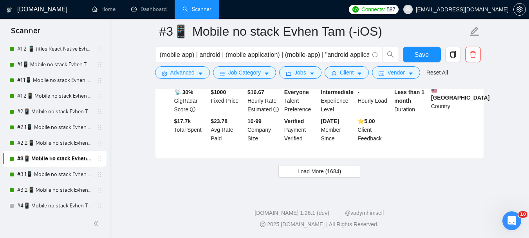
scroll to position [1688, 0]
click at [307, 174] on span "Load More (1684)" at bounding box center [319, 171] width 43 height 9
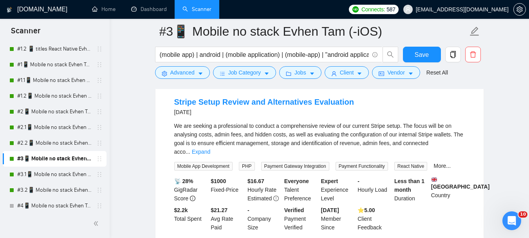
scroll to position [3137, 0]
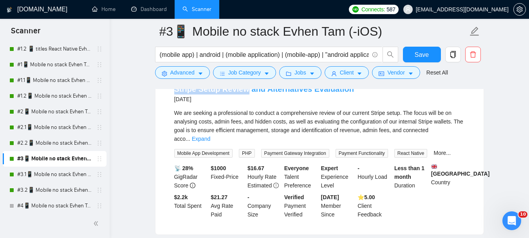
drag, startPoint x: 173, startPoint y: 97, endPoint x: 242, endPoint y: 100, distance: 69.8
click at [242, 100] on li "Stripe Setup Review and Alternatives Evaluation [DATE] We are seeking a profess…" at bounding box center [319, 151] width 309 height 148
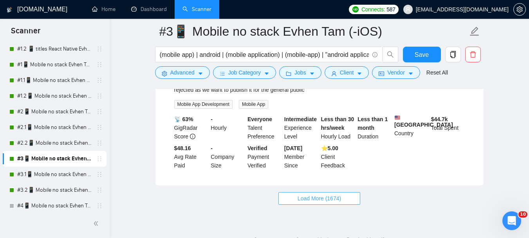
scroll to position [3382, 0]
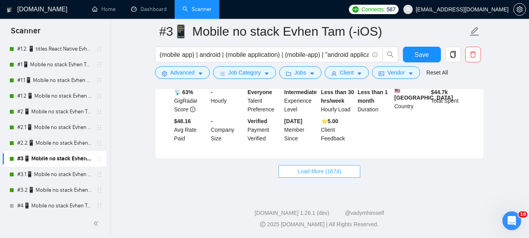
click at [317, 176] on button "Load More (1674)" at bounding box center [320, 171] width 82 height 13
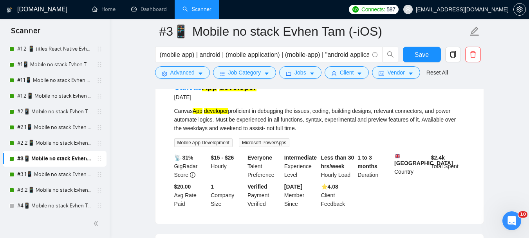
scroll to position [4636, 0]
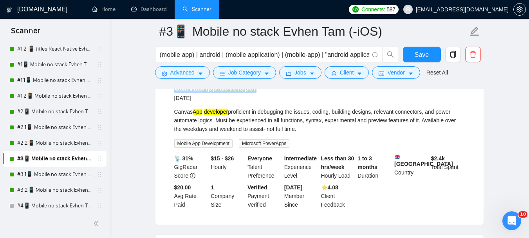
drag, startPoint x: 170, startPoint y: 105, endPoint x: 253, endPoint y: 101, distance: 83.1
click at [253, 101] on li "Canvas App developer [DATE] Canvas App developer proficient in debugging the is…" at bounding box center [319, 145] width 309 height 139
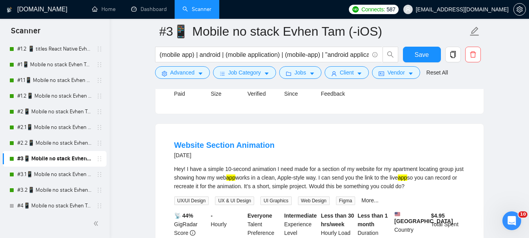
scroll to position [4754, 0]
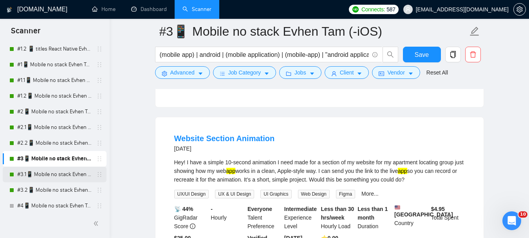
click at [69, 175] on link "#3.1📱 Mobile no stack Evhen Tam (-iOS)" at bounding box center [54, 174] width 74 height 16
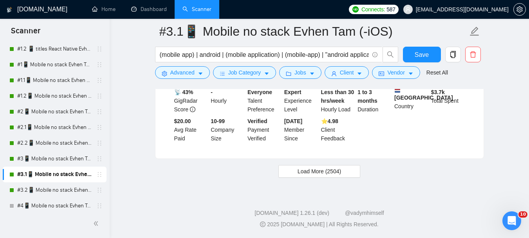
scroll to position [4517, 0]
click at [49, 175] on link "#3.1📱 Mobile no stack Evhen Tam (-iOS)" at bounding box center [54, 174] width 74 height 16
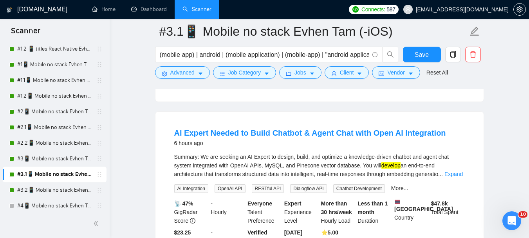
scroll to position [784, 0]
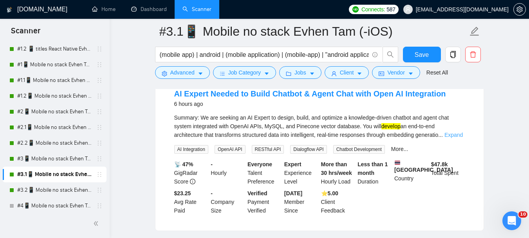
click at [461, 133] on link "Expand" at bounding box center [454, 135] width 18 height 6
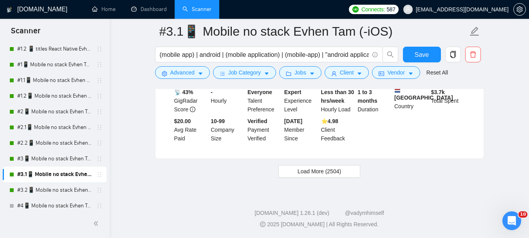
scroll to position [1814, 0]
click at [311, 172] on span "Load More (2504)" at bounding box center [319, 171] width 43 height 9
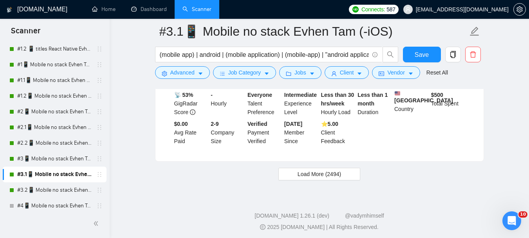
scroll to position [3534, 0]
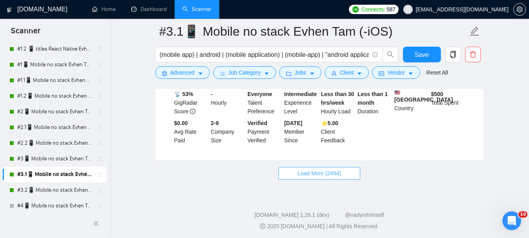
click at [288, 168] on button "Load More (2494)" at bounding box center [320, 173] width 82 height 13
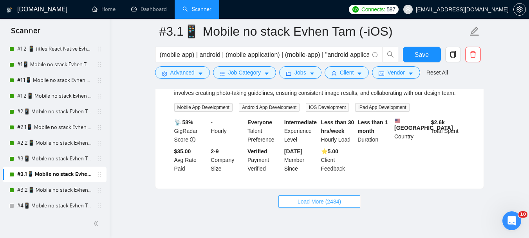
scroll to position [5137, 0]
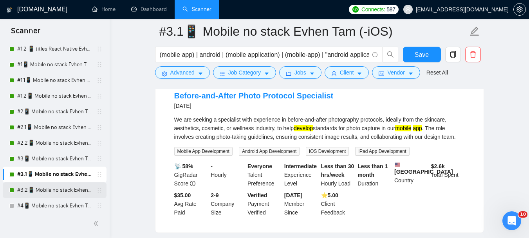
click at [67, 187] on link "#3.2📱 Mobile no stack Evhen Tam (-iOS)" at bounding box center [54, 190] width 74 height 16
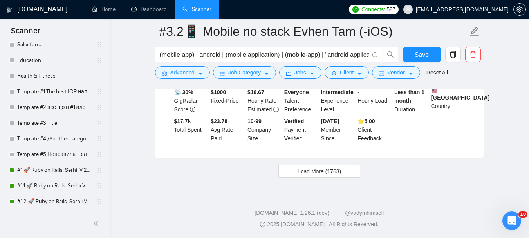
scroll to position [1688, 0]
drag, startPoint x: 300, startPoint y: 168, endPoint x: 193, endPoint y: 199, distance: 111.0
click at [299, 168] on span "Load More (1763)" at bounding box center [319, 171] width 43 height 9
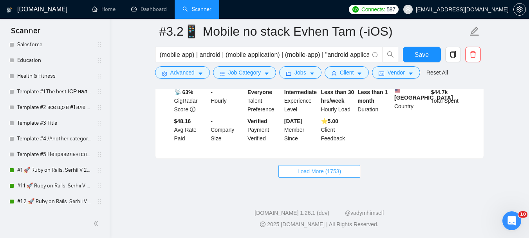
scroll to position [3382, 0]
click at [285, 170] on button "Load More (1753)" at bounding box center [320, 171] width 82 height 13
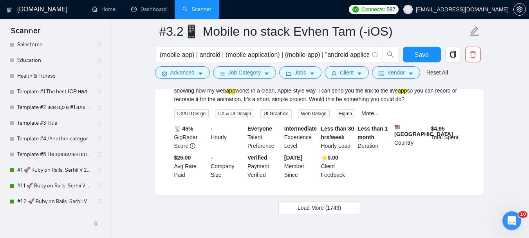
scroll to position [5063, 0]
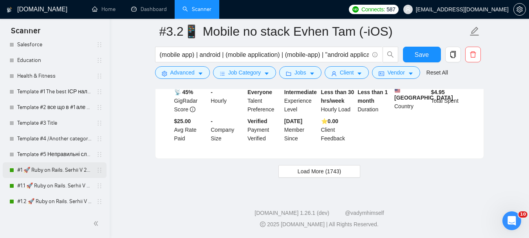
click at [64, 169] on link "#1 🚀 Ruby on Rails. Serhii V 21/07" at bounding box center [54, 170] width 74 height 16
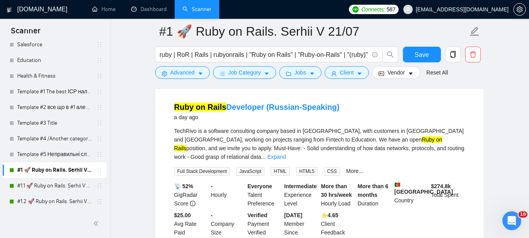
scroll to position [118, 0]
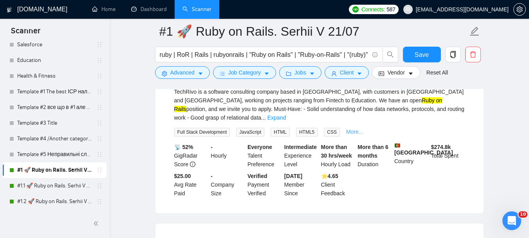
click at [346, 128] on link "More..." at bounding box center [354, 131] width 17 height 6
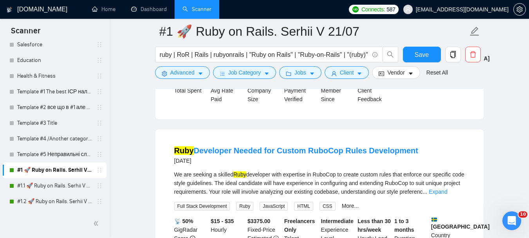
scroll to position [1720, 0]
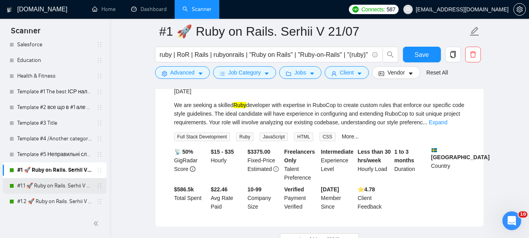
click at [62, 188] on link "#1.1 🚀 Ruby on Rails. Serhii V 21/07" at bounding box center [54, 186] width 74 height 16
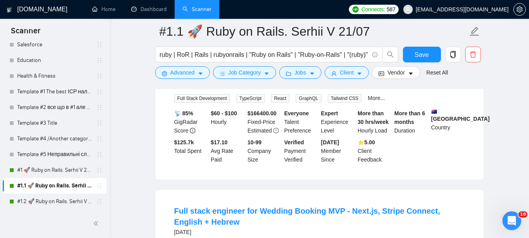
scroll to position [1720, 0]
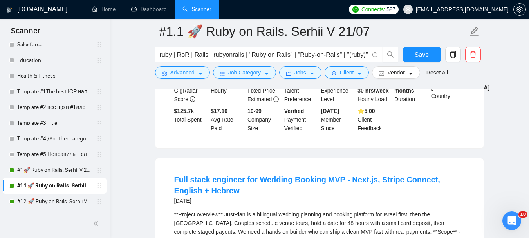
scroll to position [584, 0]
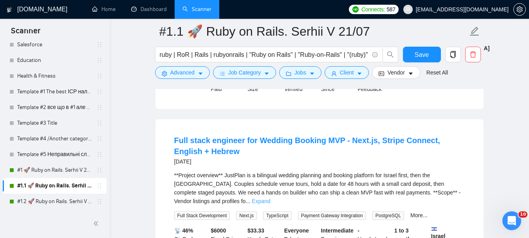
click at [270, 198] on link "Expand" at bounding box center [261, 201] width 18 height 6
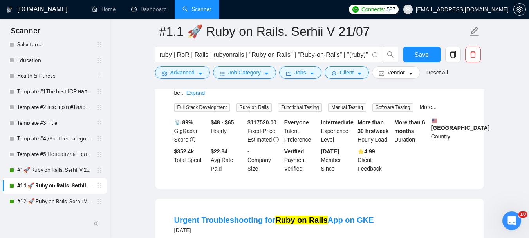
scroll to position [1093, 0]
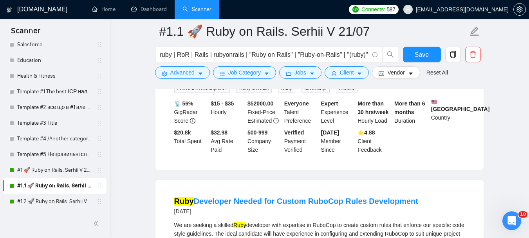
scroll to position [1837, 0]
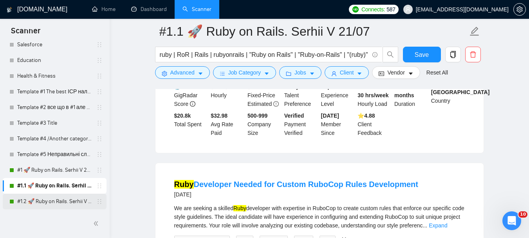
click at [50, 201] on link "#1.2 🚀 Ruby on Rails. Serhii V 21/07" at bounding box center [54, 202] width 74 height 16
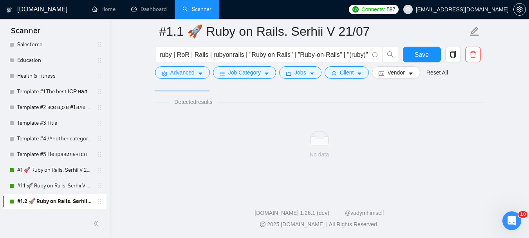
scroll to position [513, 0]
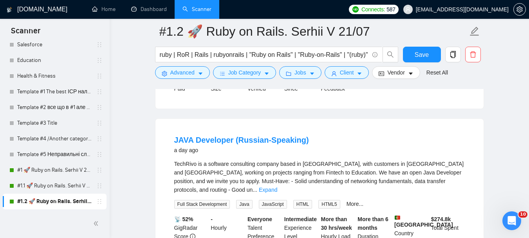
scroll to position [235, 0]
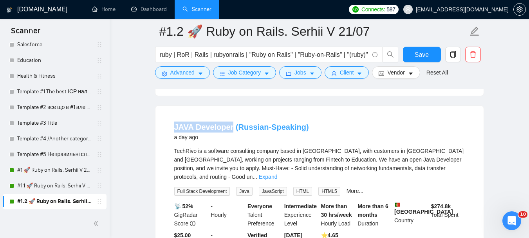
drag, startPoint x: 174, startPoint y: 117, endPoint x: 230, endPoint y: 116, distance: 56.0
click at [230, 116] on li "JAVA Developer (Russian-Speaking) a day ago TechRivo is a software consulting c…" at bounding box center [319, 189] width 309 height 148
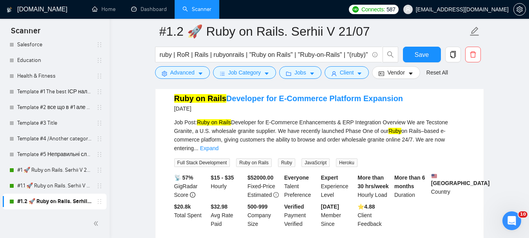
scroll to position [1699, 0]
